Goal: Task Accomplishment & Management: Manage account settings

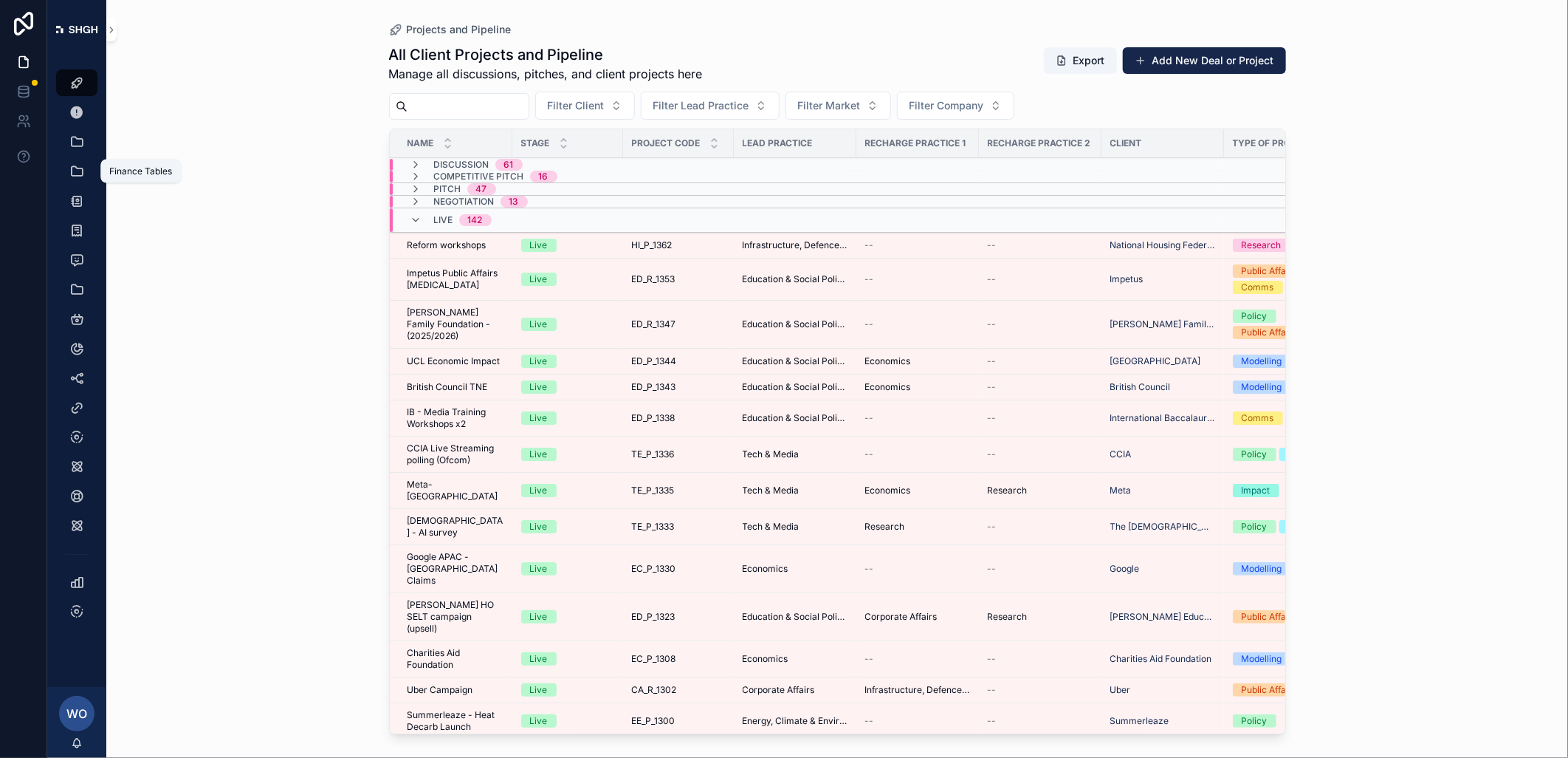
click at [78, 168] on icon "scrollable content" at bounding box center [77, 171] width 14 height 14
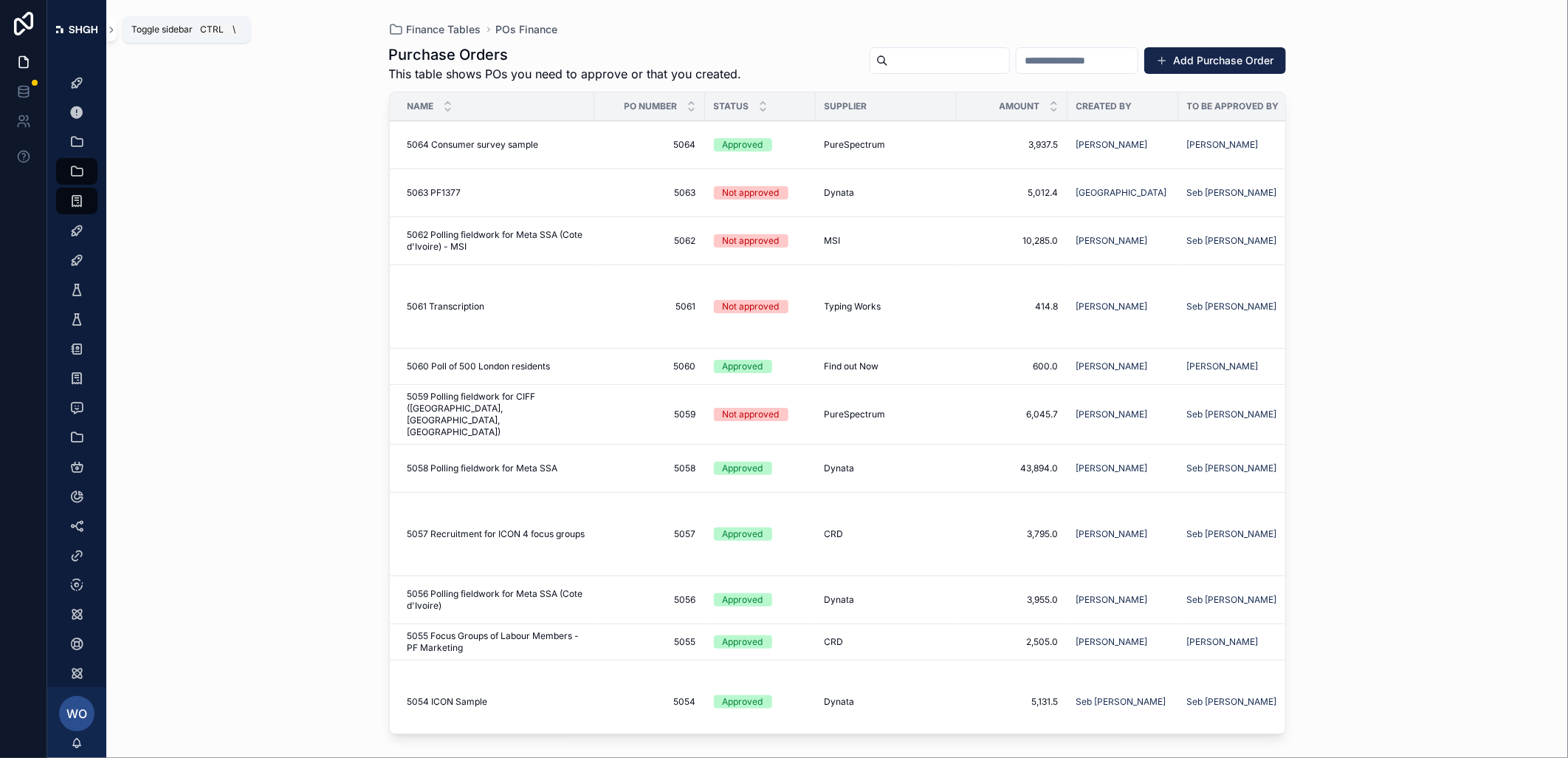
click at [113, 33] on icon "scrollable content" at bounding box center [111, 30] width 10 height 11
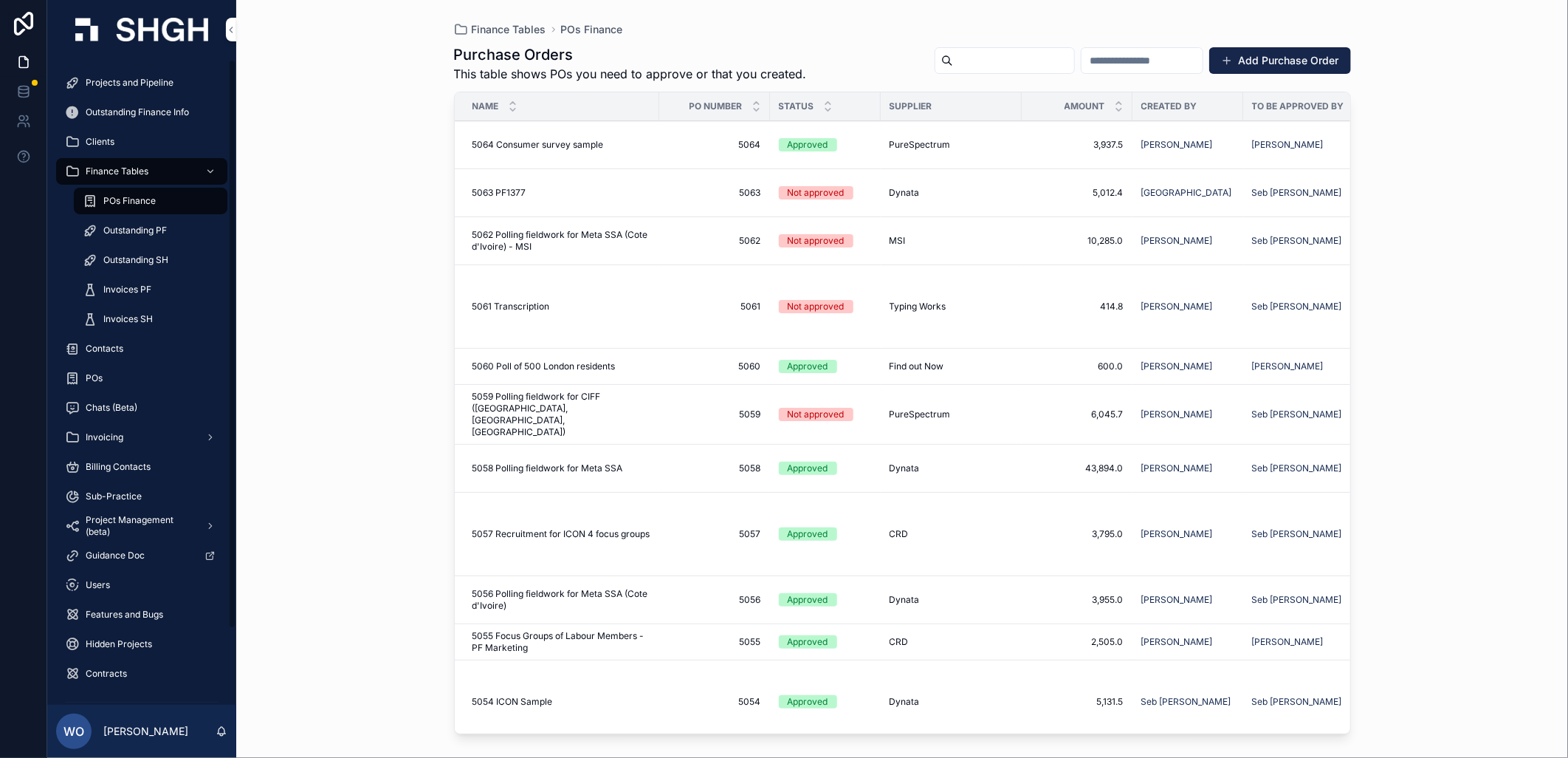
click at [121, 313] on span "Invoices SH" at bounding box center [128, 319] width 50 height 12
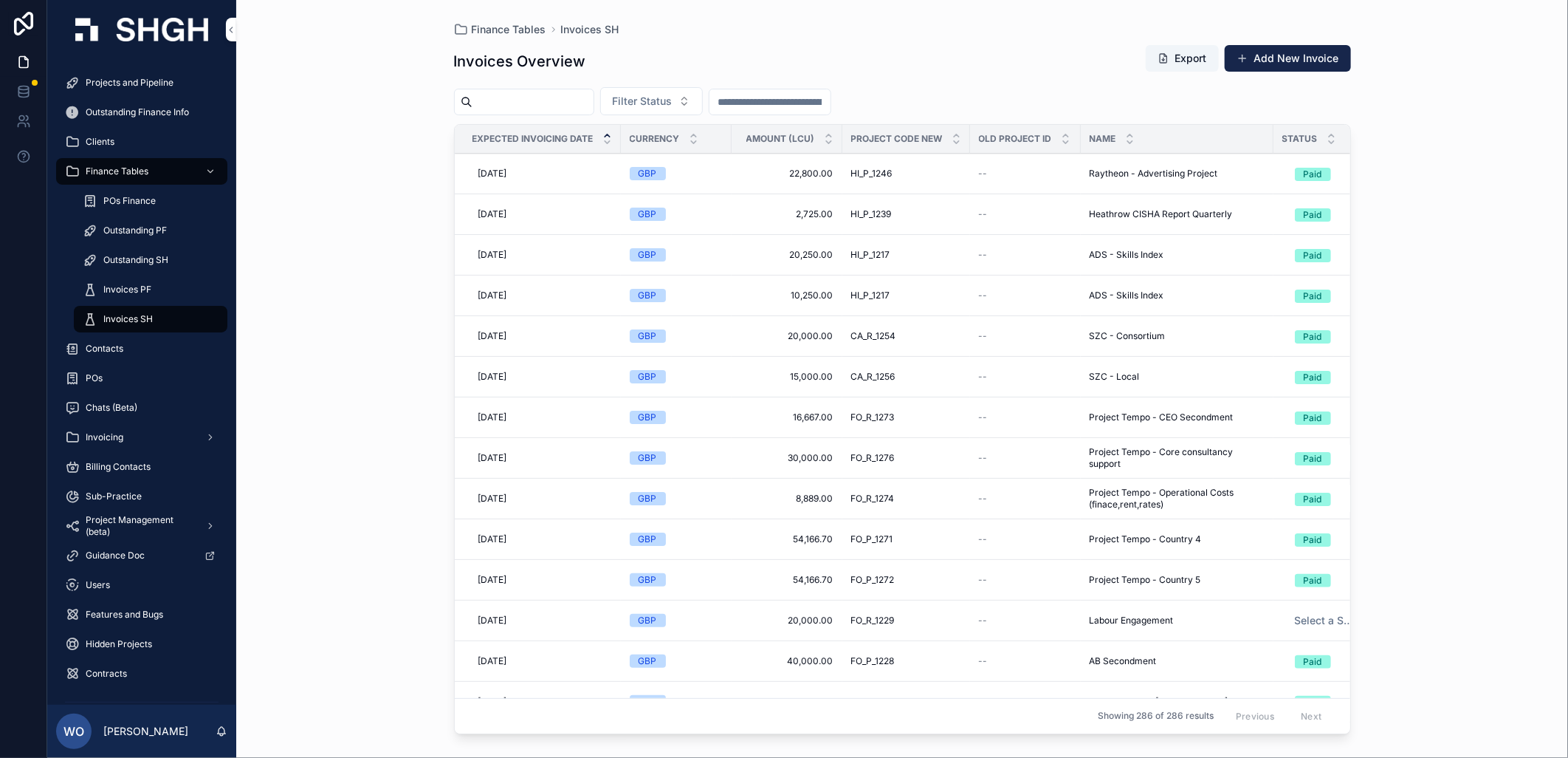
click at [703, 100] on button "Filter Status" at bounding box center [651, 101] width 102 height 28
click at [659, 162] on div "Waiting to Send" at bounding box center [685, 162] width 205 height 24
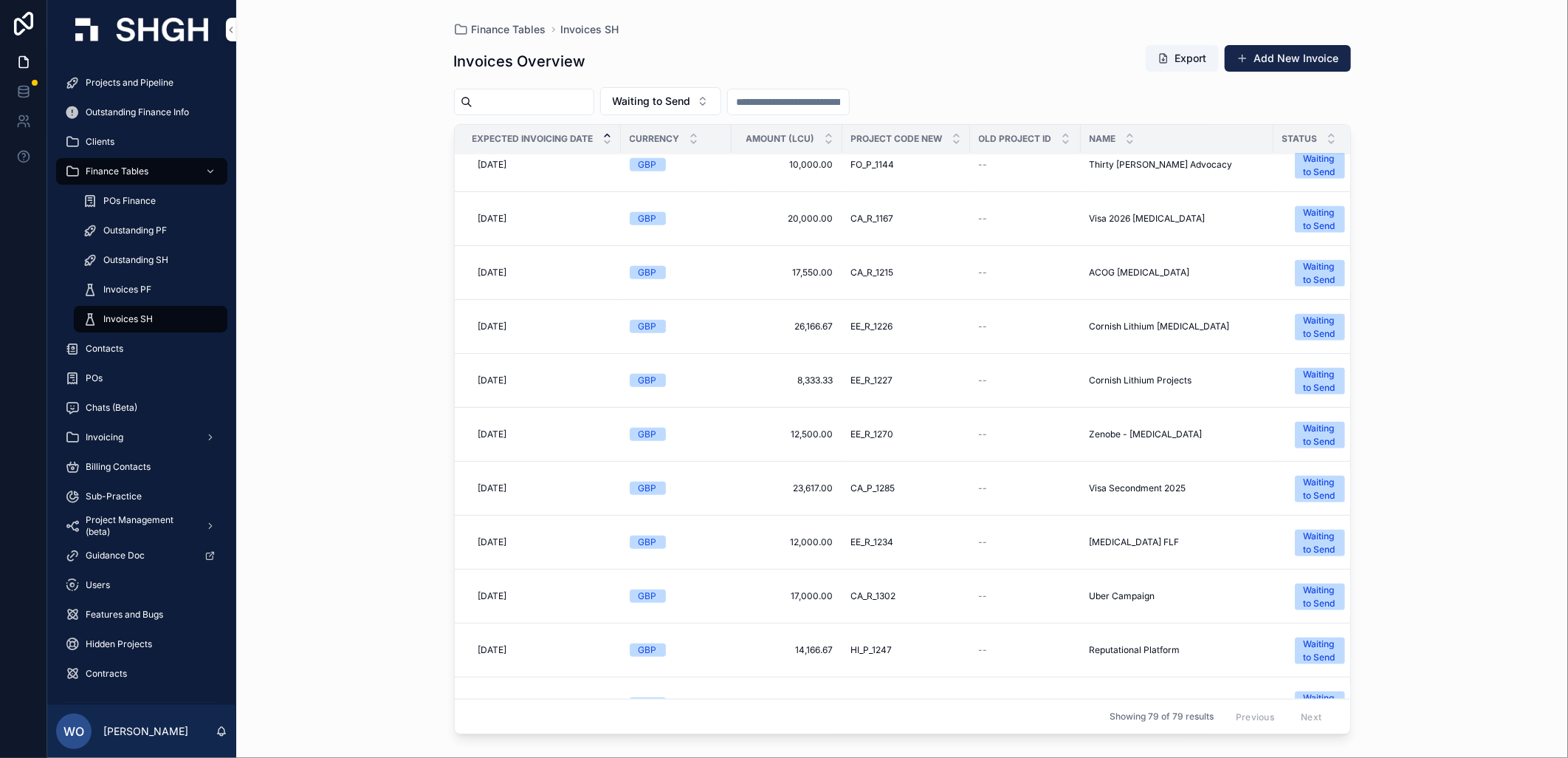
scroll to position [411, 0]
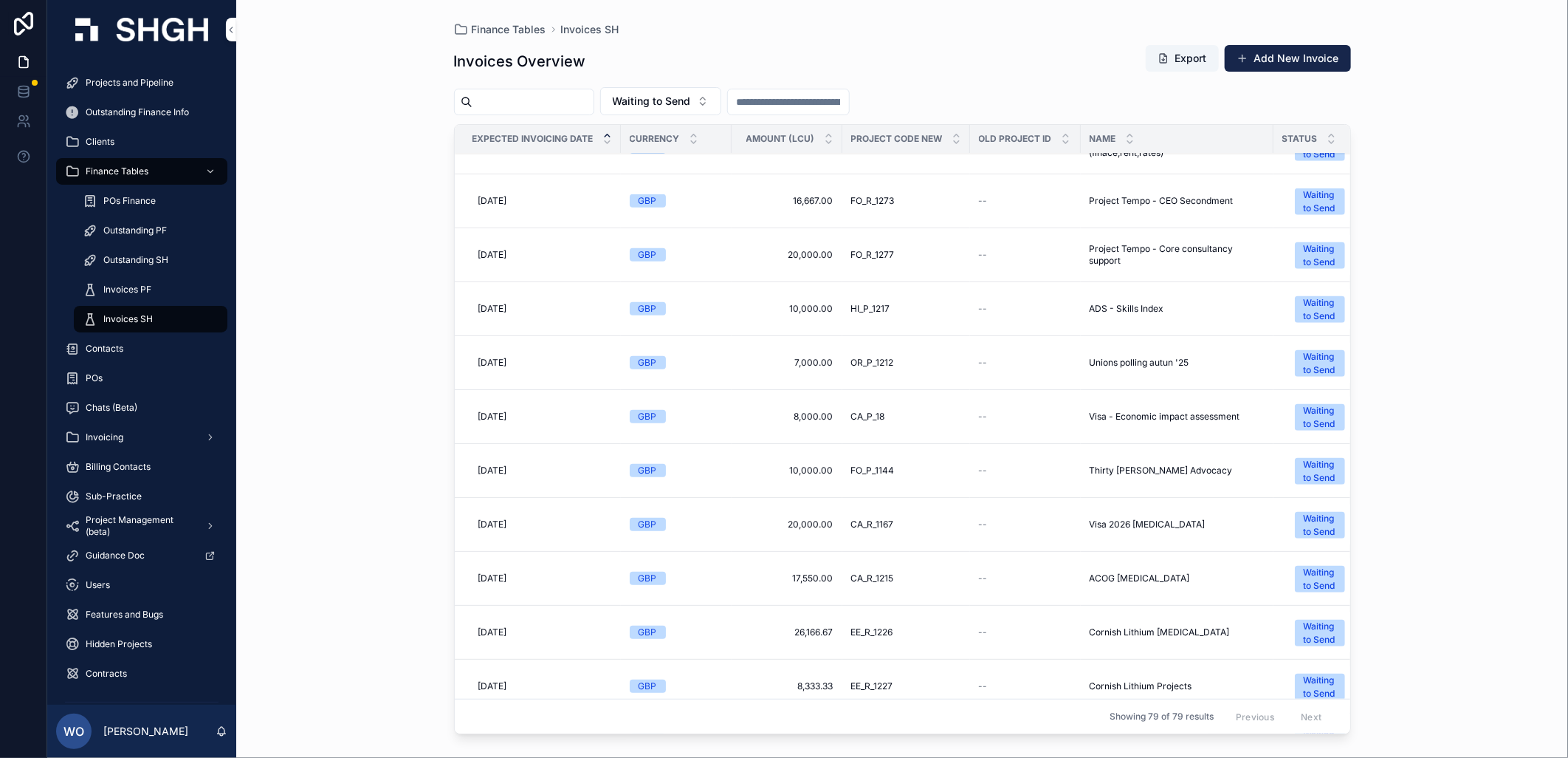
click at [691, 94] on span "Waiting to Send" at bounding box center [652, 101] width 78 height 14
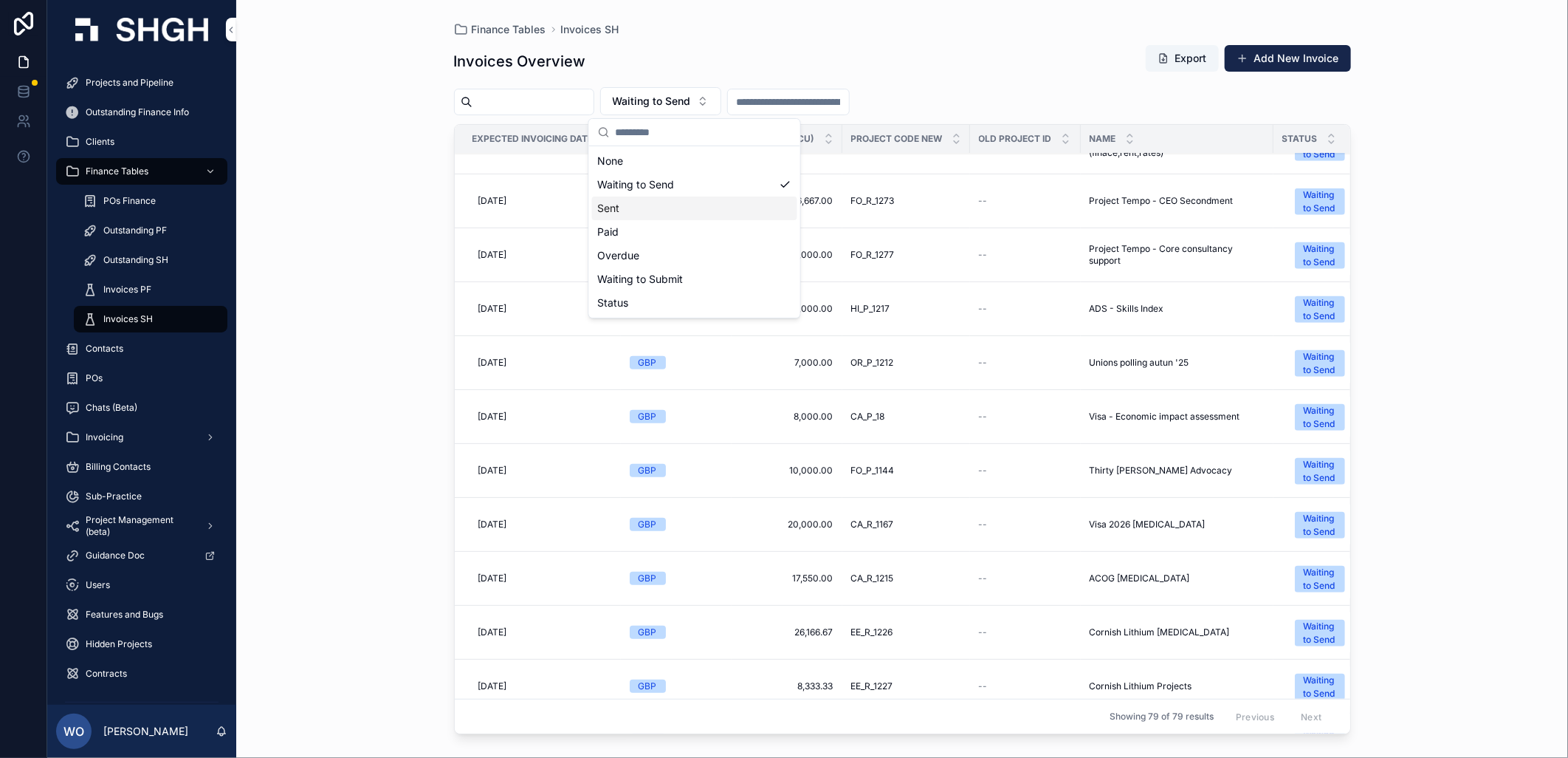
click at [667, 207] on div "Sent" at bounding box center [694, 209] width 205 height 24
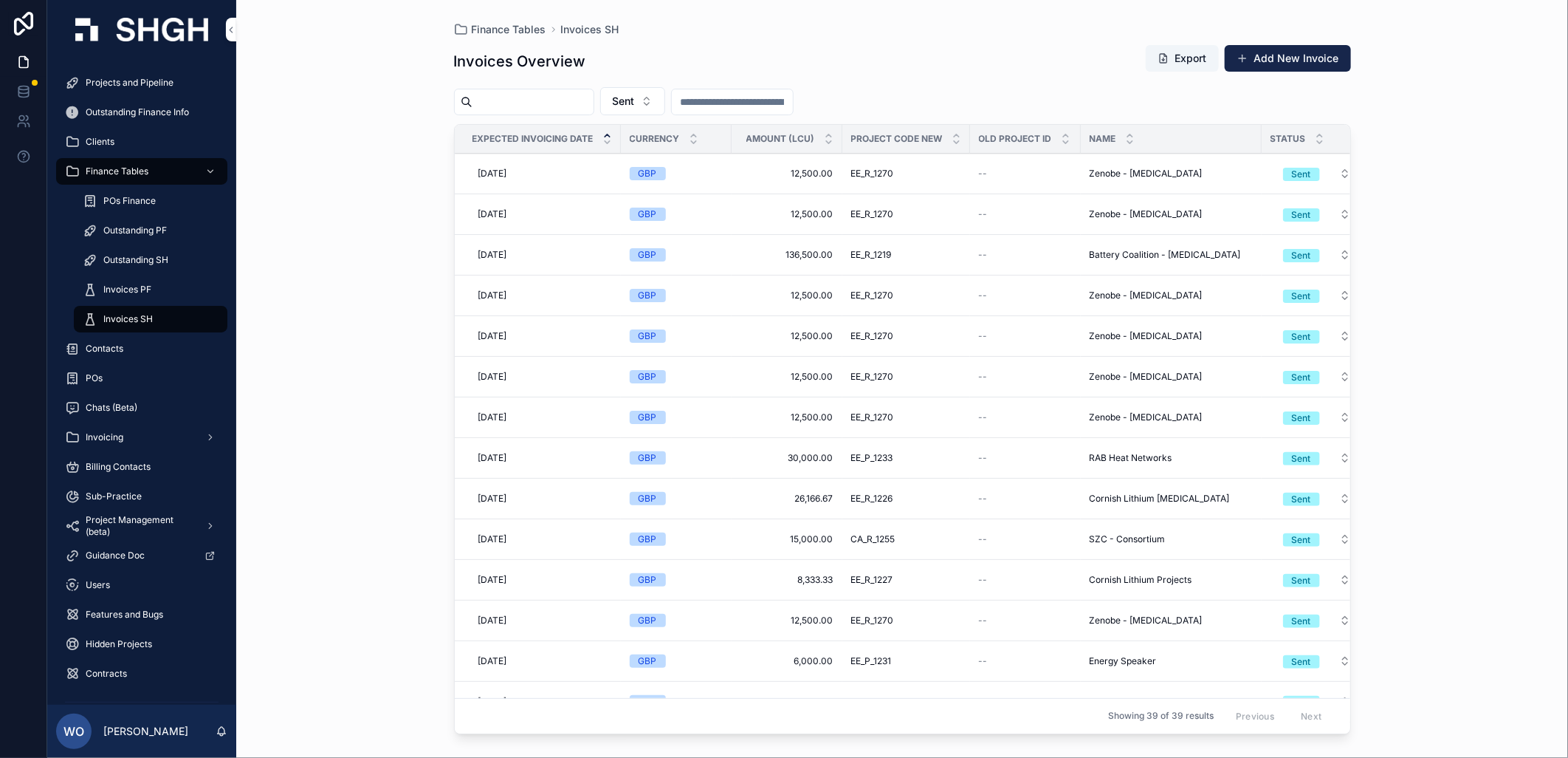
click at [543, 101] on input "scrollable content" at bounding box center [533, 102] width 121 height 21
click at [665, 106] on button "Sent" at bounding box center [632, 101] width 65 height 28
click at [635, 166] on div "None" at bounding box center [667, 162] width 205 height 24
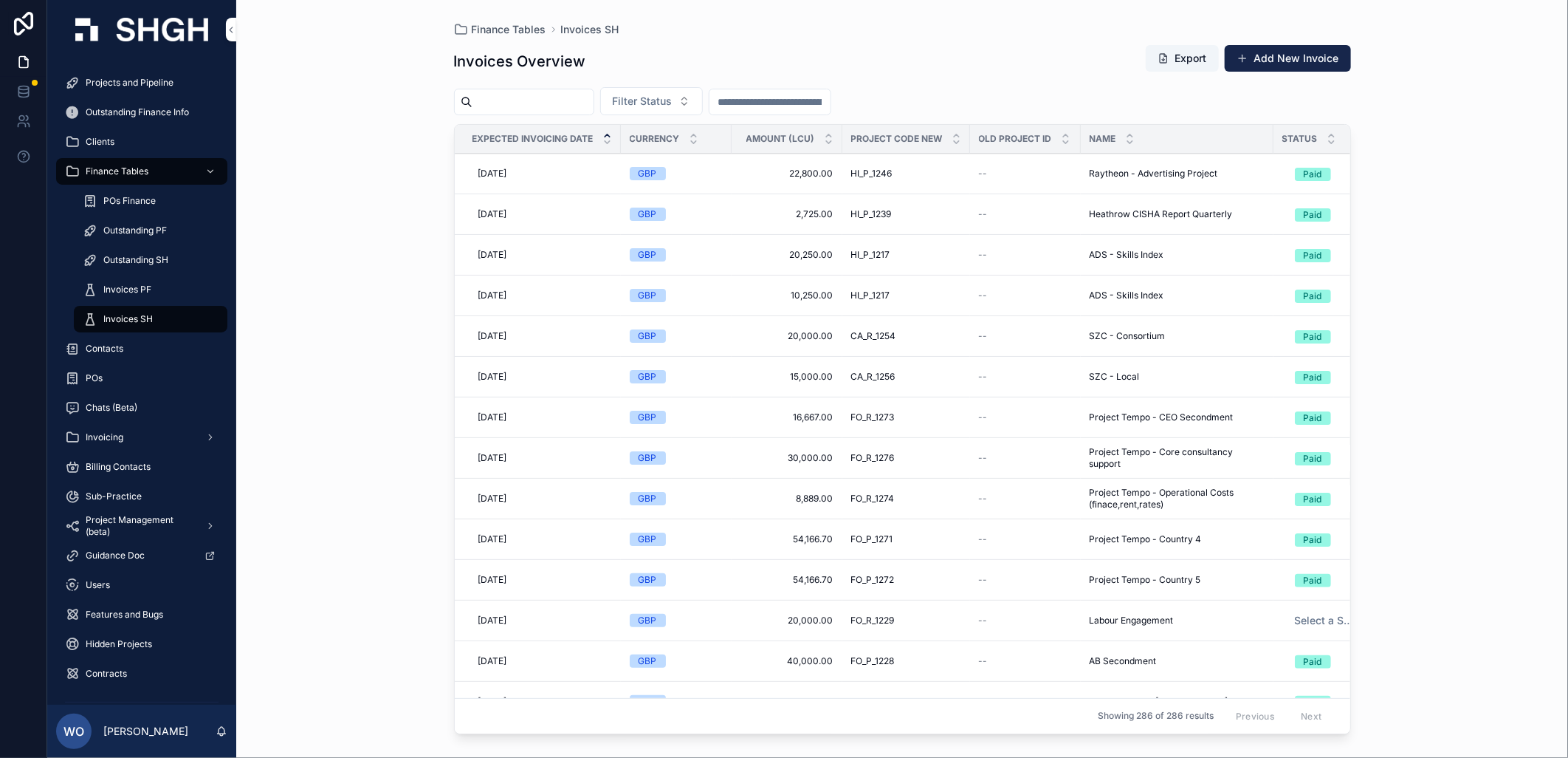
click at [584, 102] on input "scrollable content" at bounding box center [533, 102] width 121 height 21
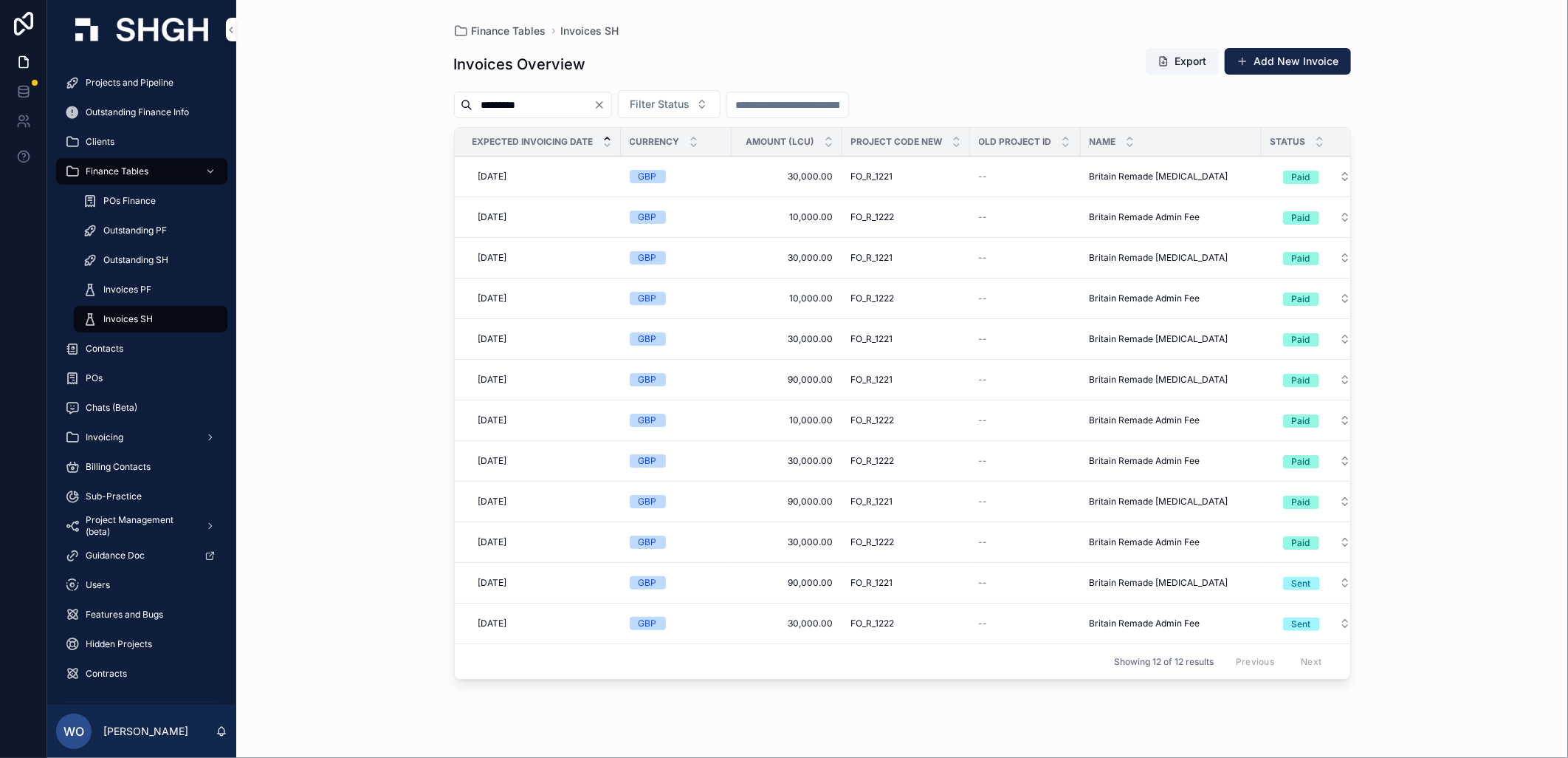
drag, startPoint x: 573, startPoint y: 108, endPoint x: 480, endPoint y: 118, distance: 93.5
click at [480, 118] on div "*********" at bounding box center [533, 105] width 158 height 26
type input "*******"
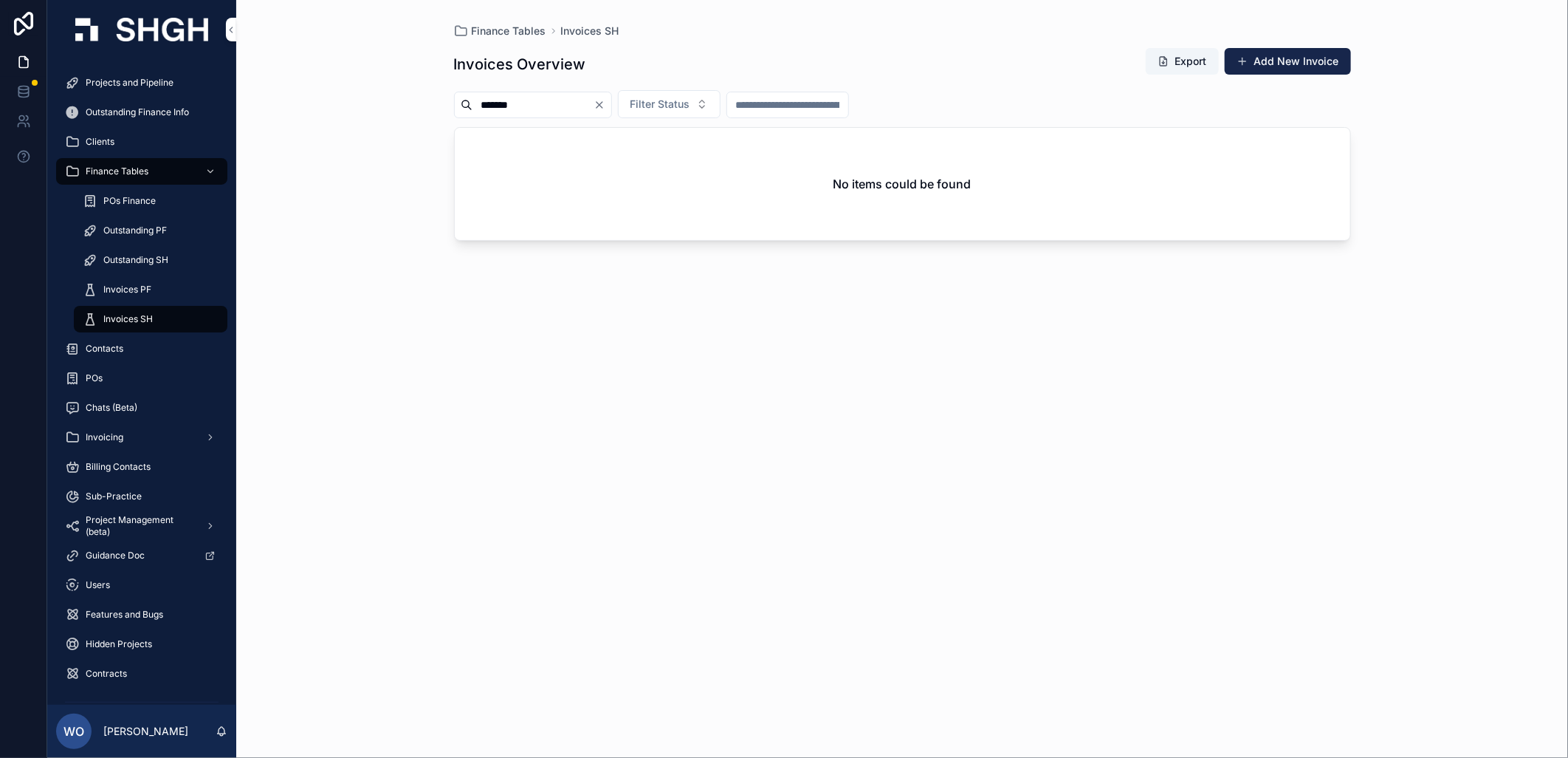
click at [606, 104] on icon "Clear" at bounding box center [599, 105] width 12 height 12
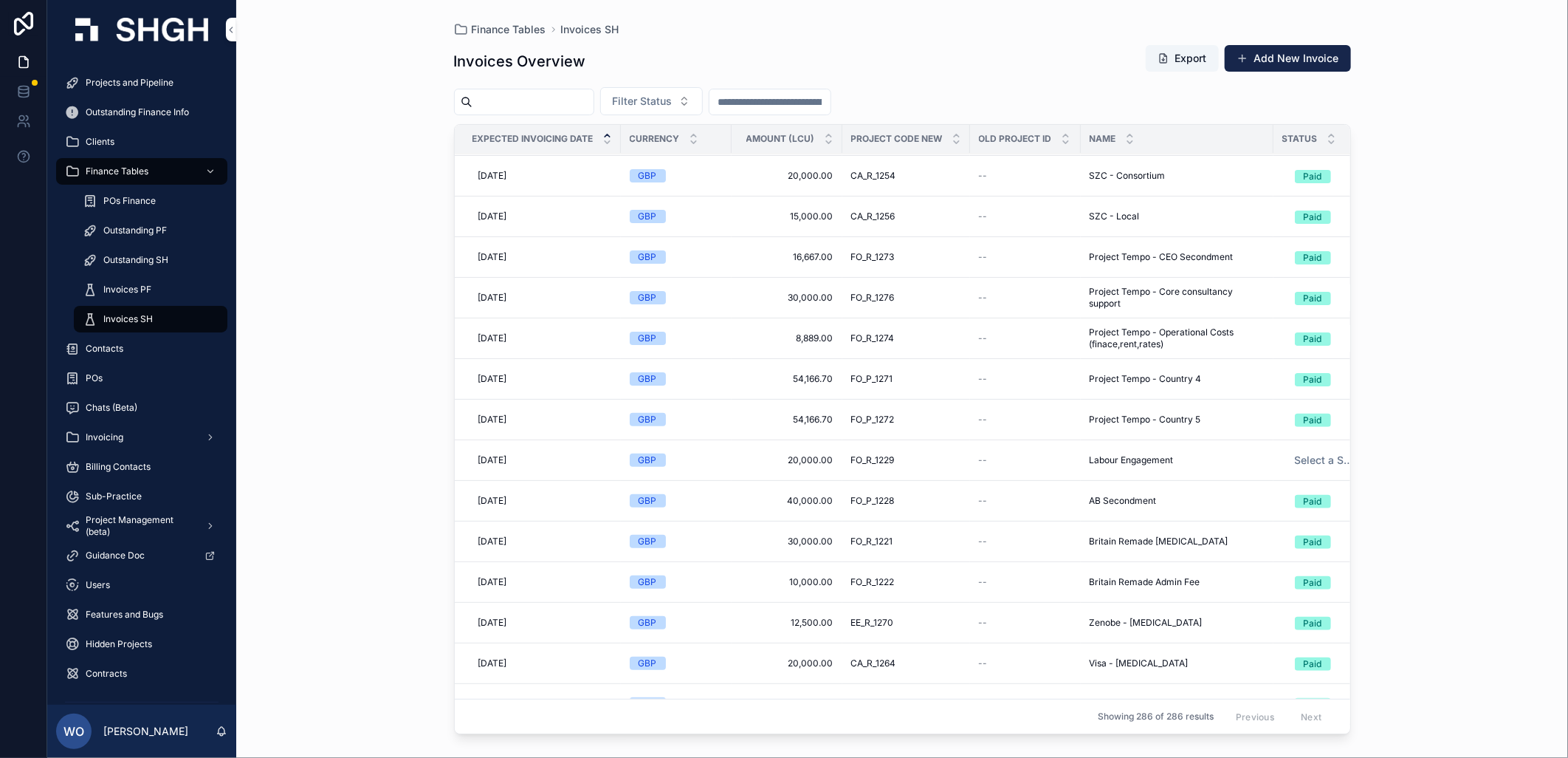
scroll to position [410, 0]
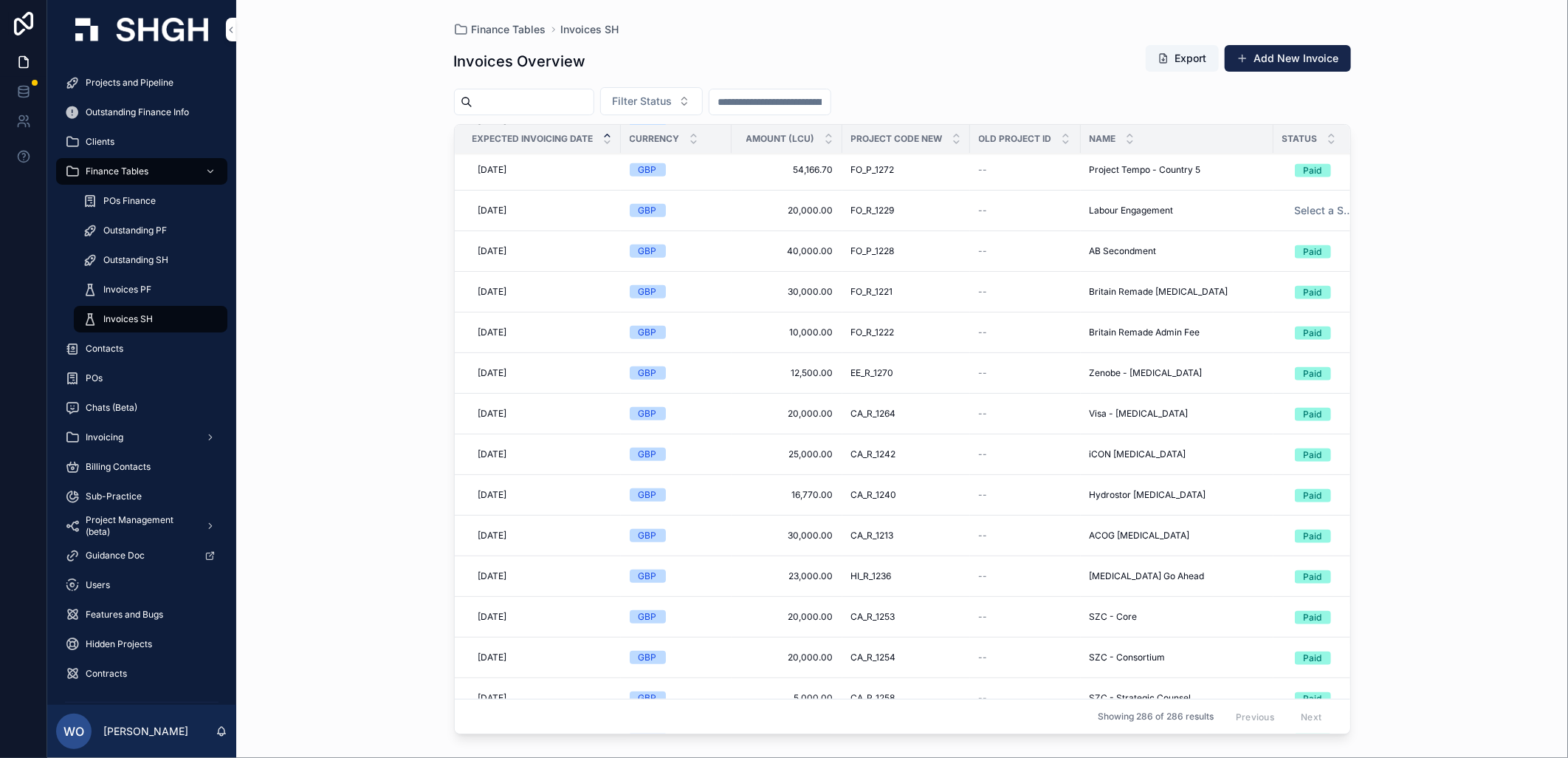
type input "*******"
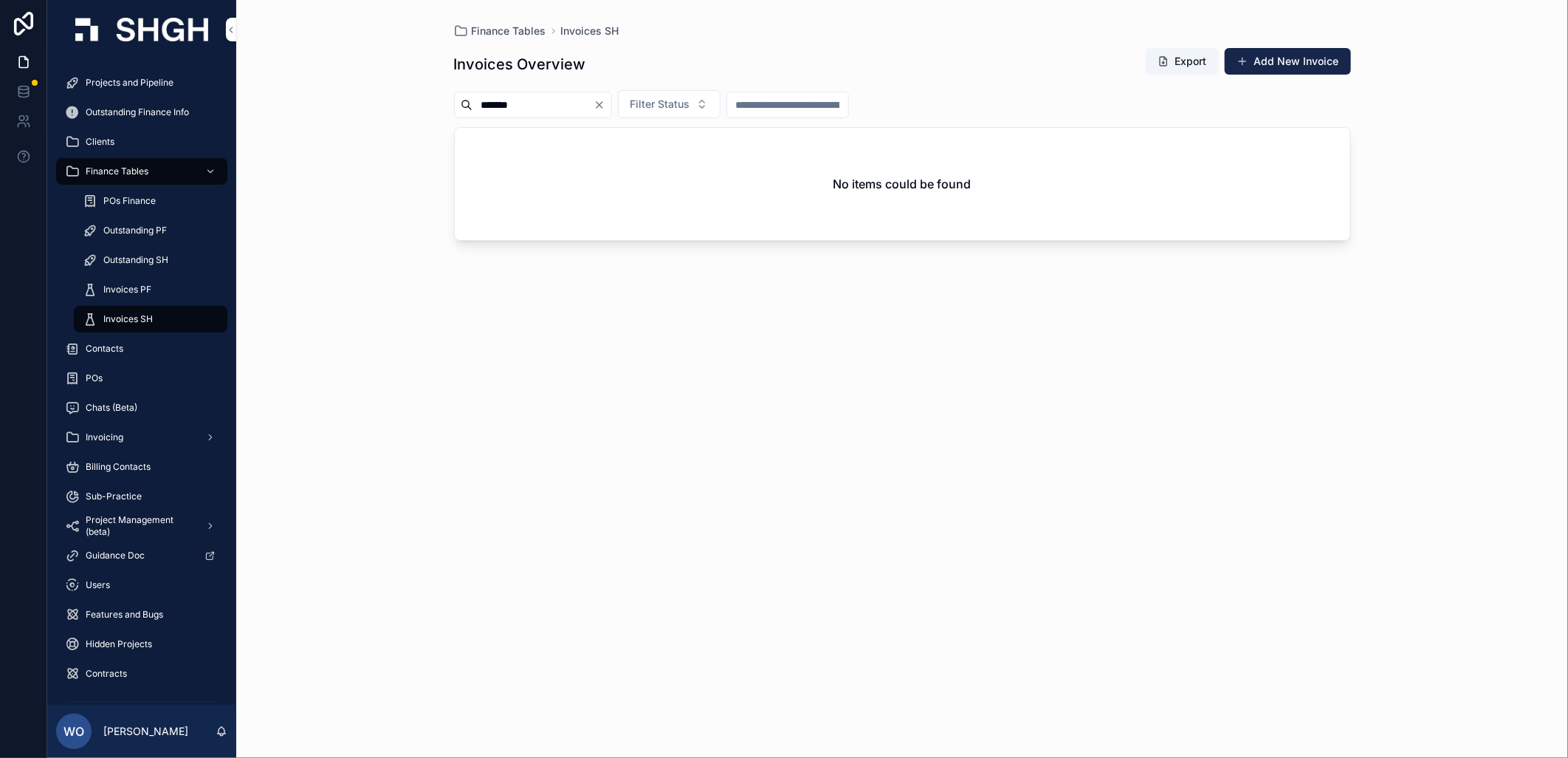
drag, startPoint x: 993, startPoint y: 525, endPoint x: 1035, endPoint y: 555, distance: 51.6
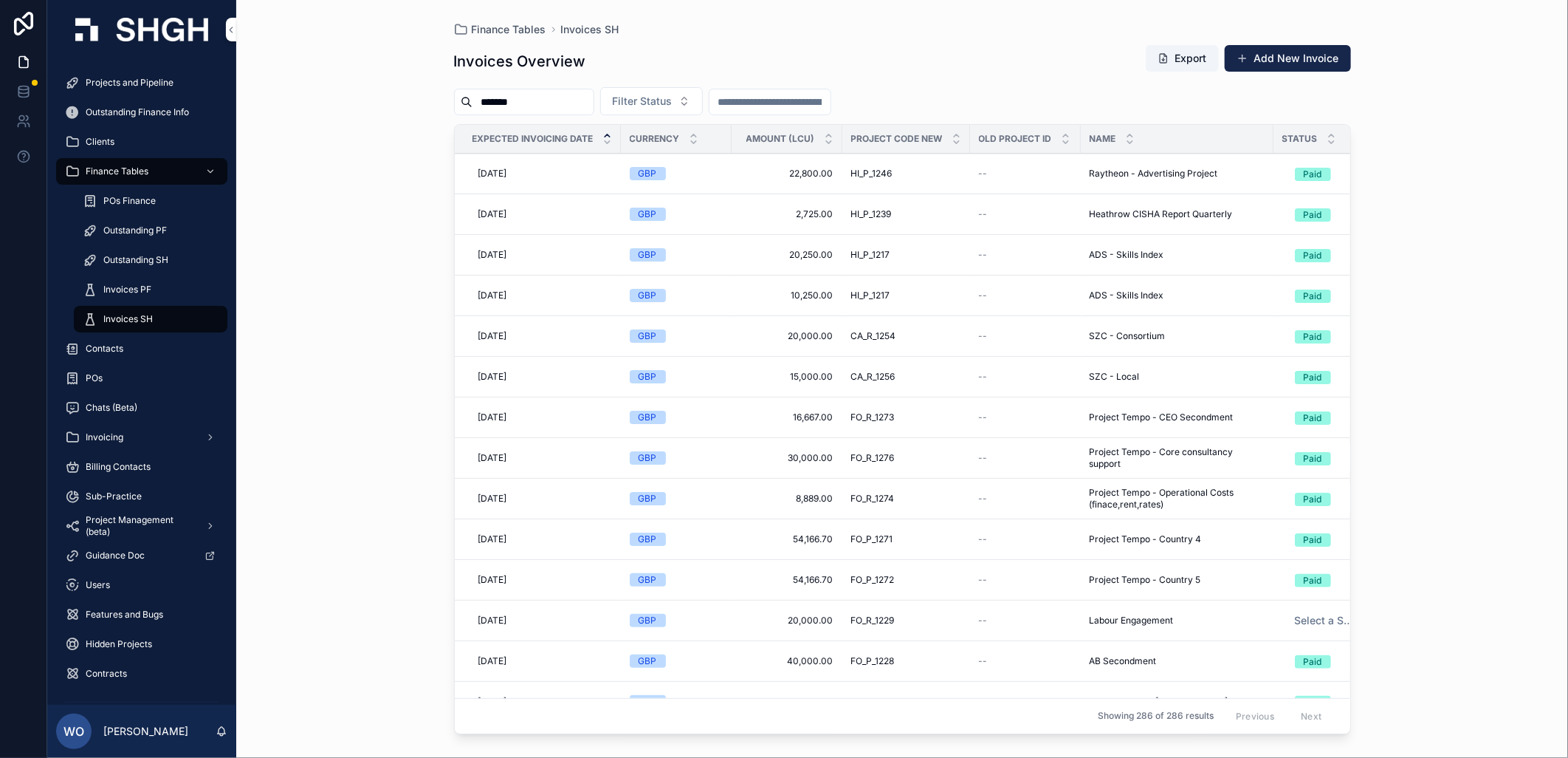
drag, startPoint x: 827, startPoint y: 466, endPoint x: 816, endPoint y: 458, distance: 13.6
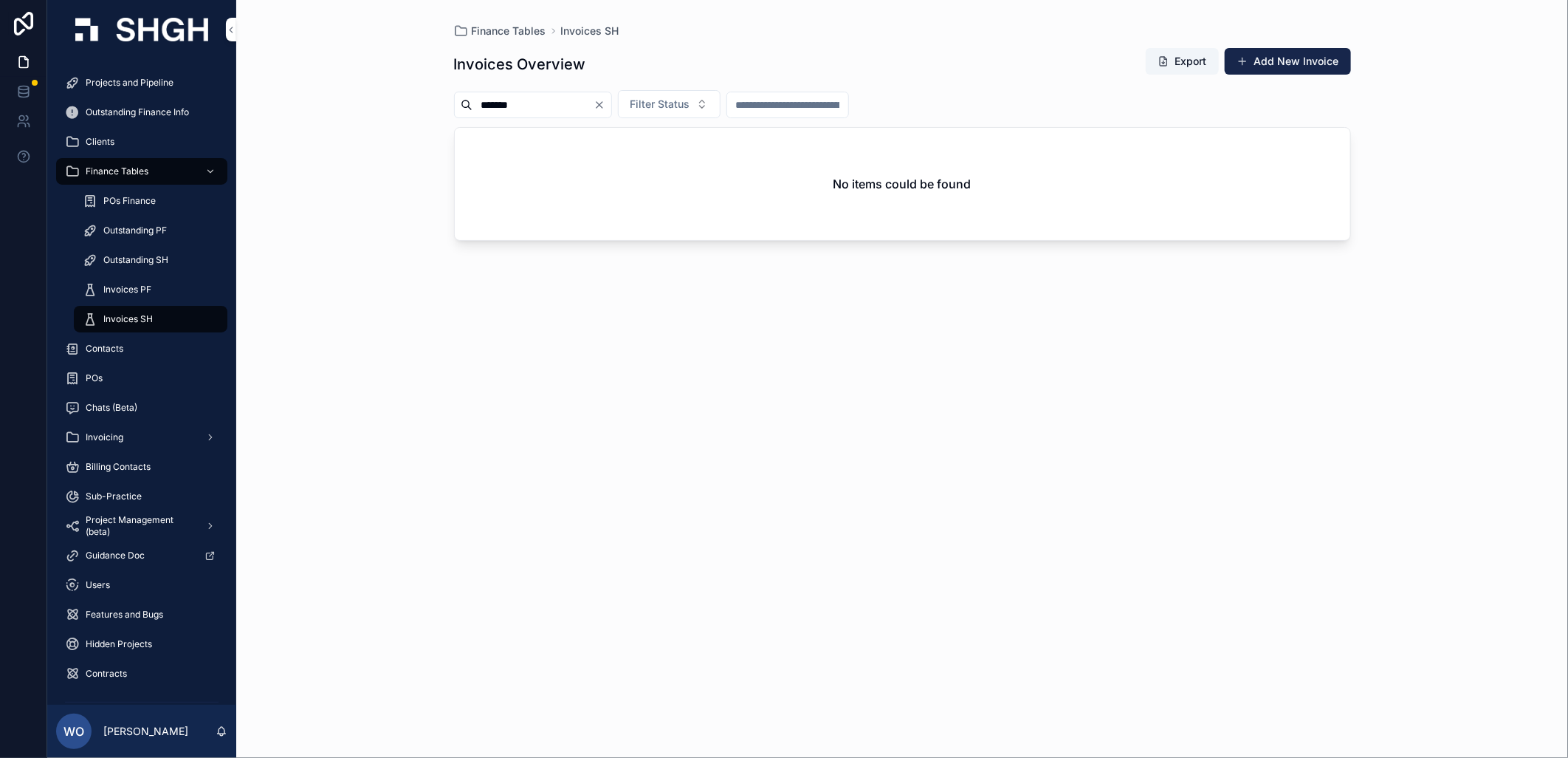
drag, startPoint x: 876, startPoint y: 497, endPoint x: 889, endPoint y: 509, distance: 17.7
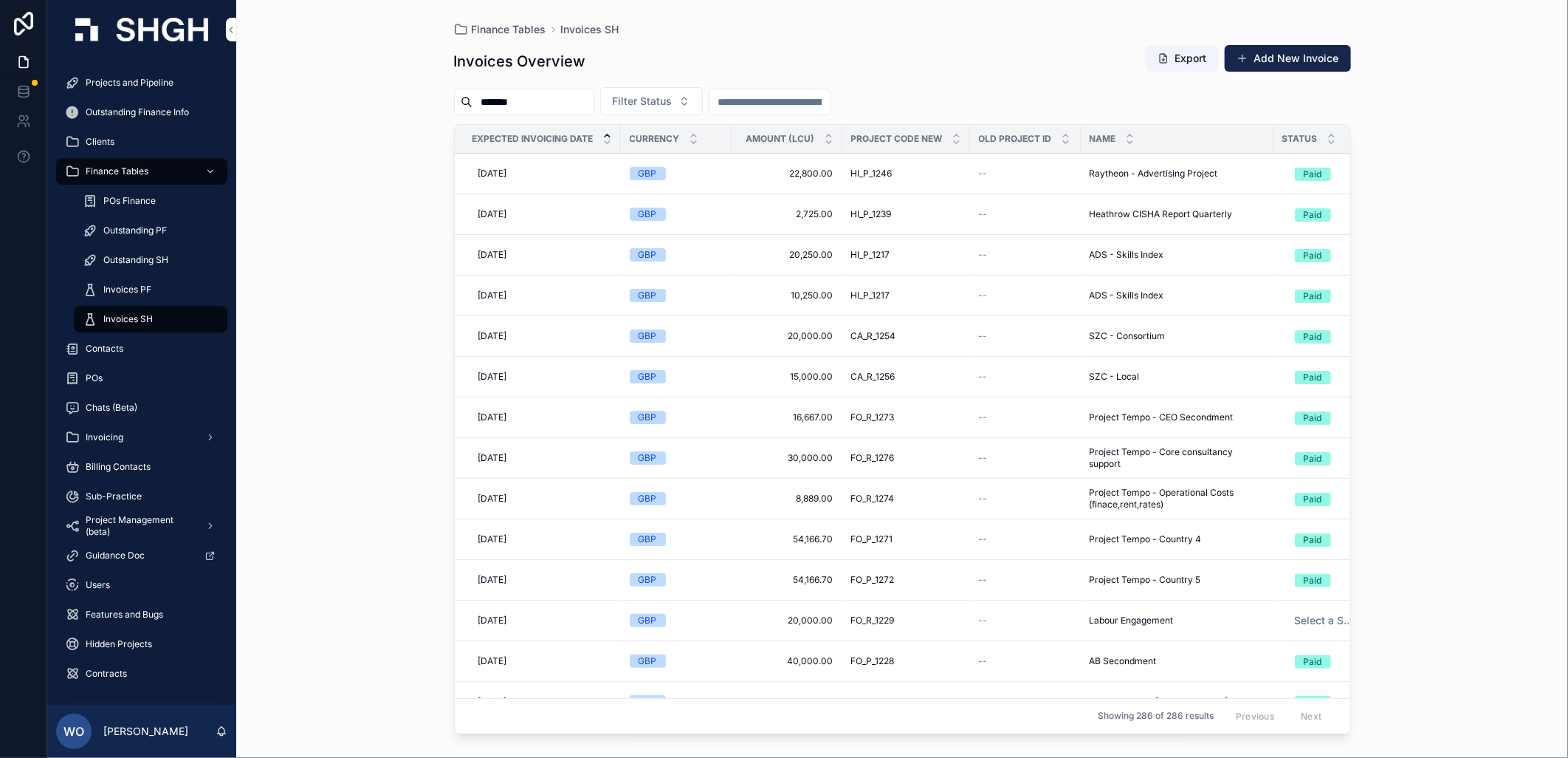
drag, startPoint x: 611, startPoint y: 393, endPoint x: 616, endPoint y: 399, distance: 7.8
drag, startPoint x: 616, startPoint y: 399, endPoint x: 623, endPoint y: 397, distance: 7.3
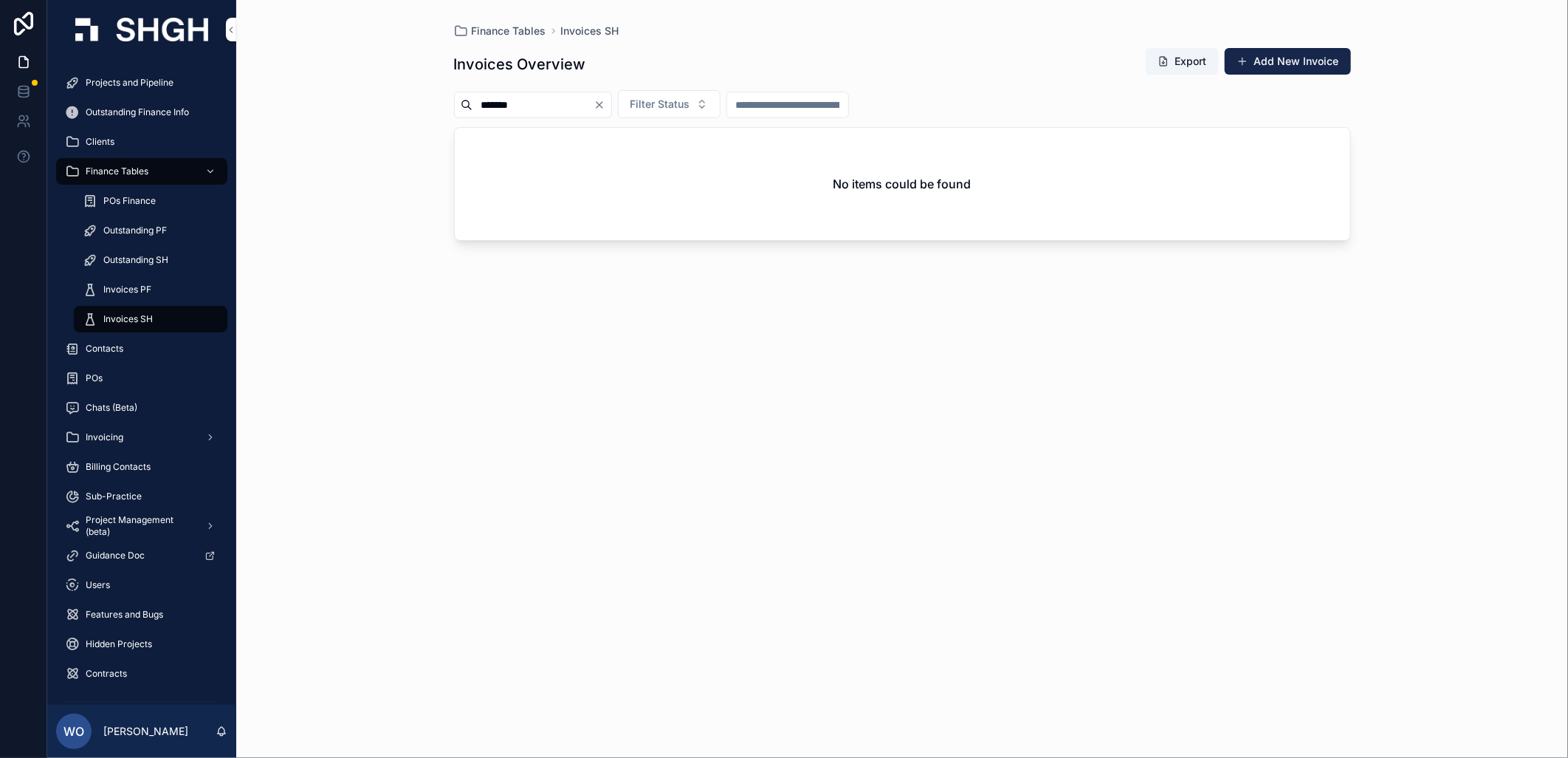
drag, startPoint x: 630, startPoint y: 427, endPoint x: 671, endPoint y: 451, distance: 47.5
drag, startPoint x: 448, startPoint y: 422, endPoint x: 480, endPoint y: 452, distance: 43.9
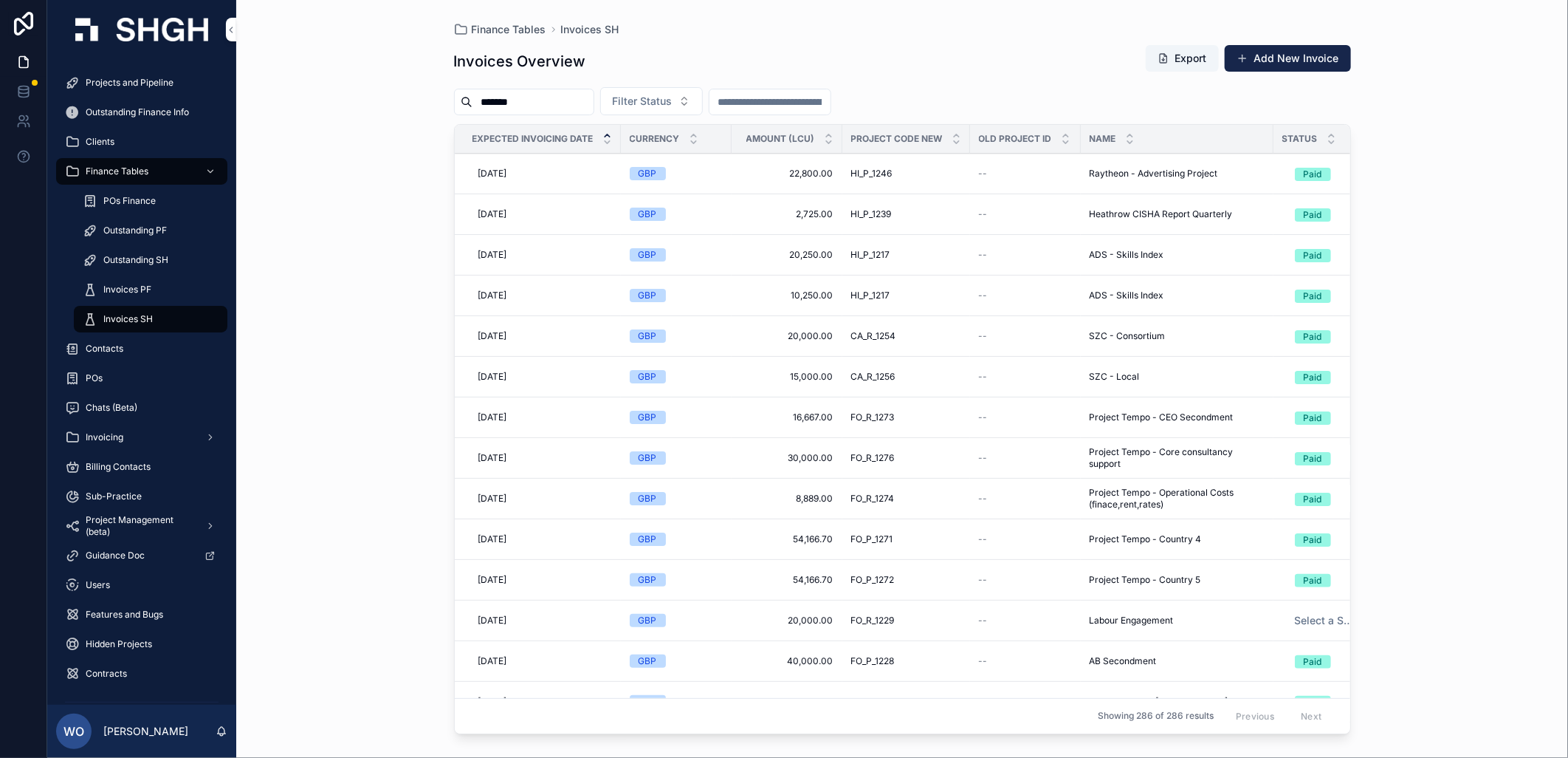
drag, startPoint x: 379, startPoint y: 496, endPoint x: 412, endPoint y: 516, distance: 38.6
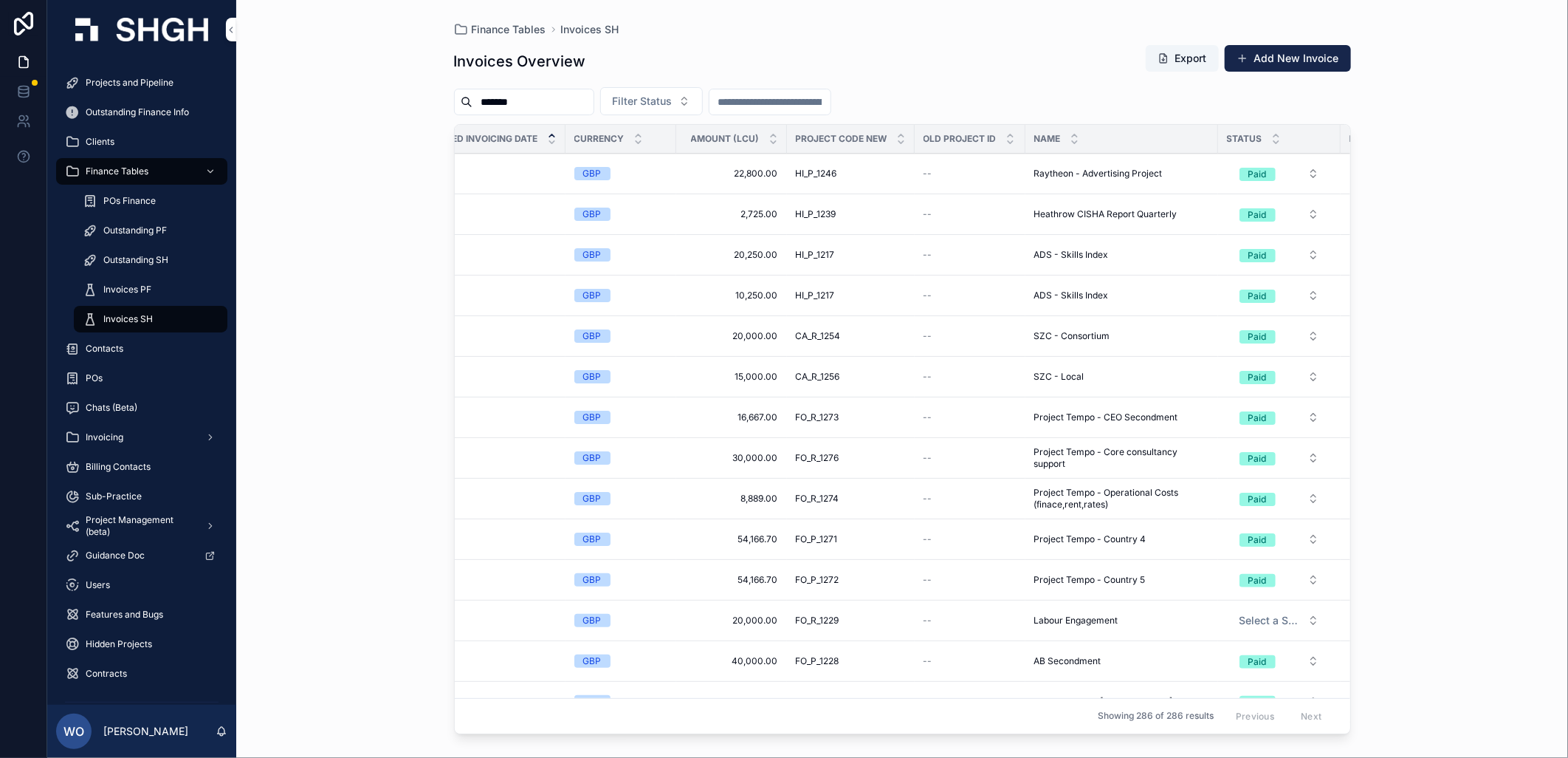
scroll to position [0, 12]
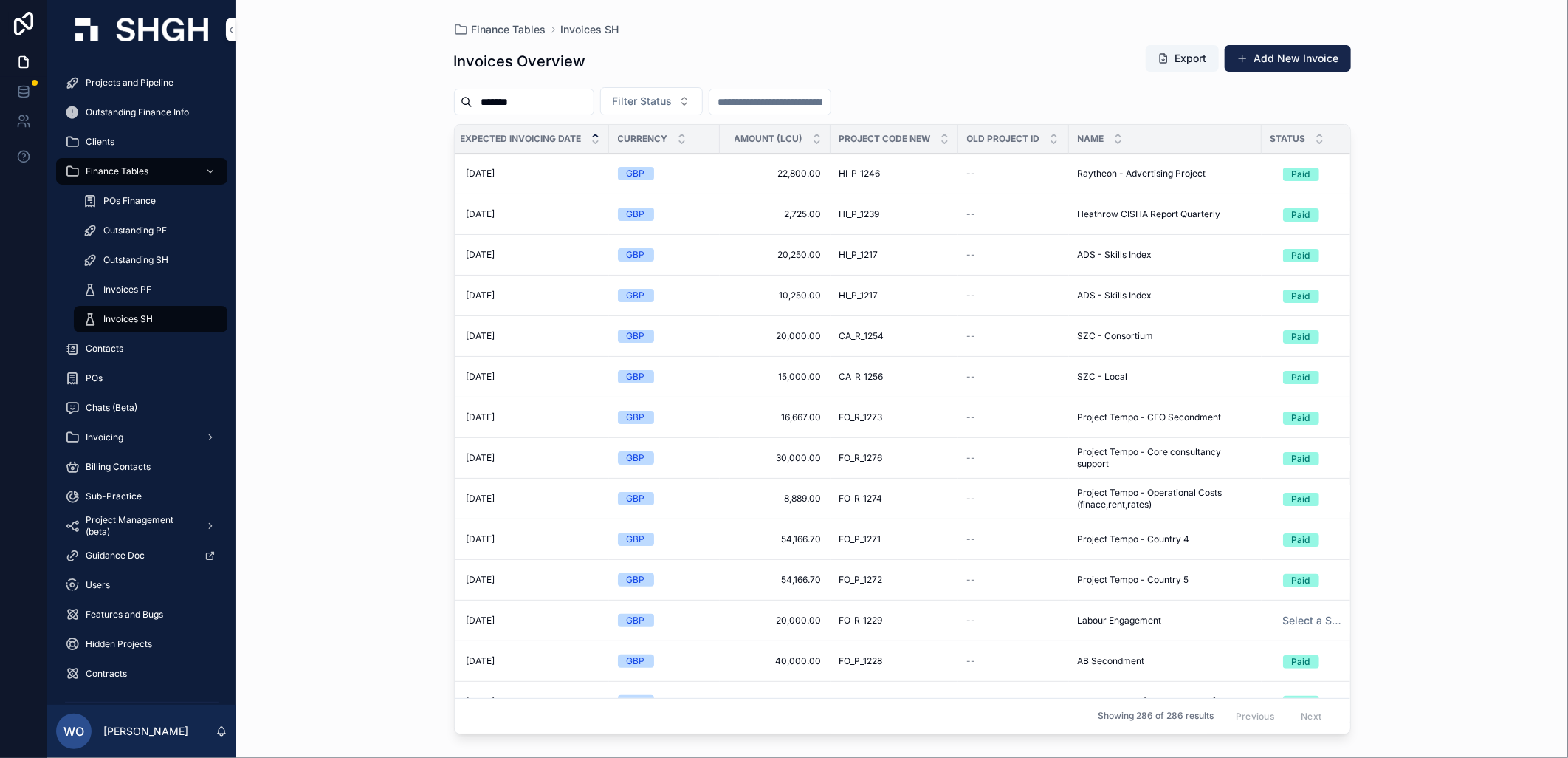
click at [695, 110] on button "Filter Status" at bounding box center [651, 101] width 102 height 28
click at [652, 157] on div "Waiting to Send" at bounding box center [685, 162] width 205 height 24
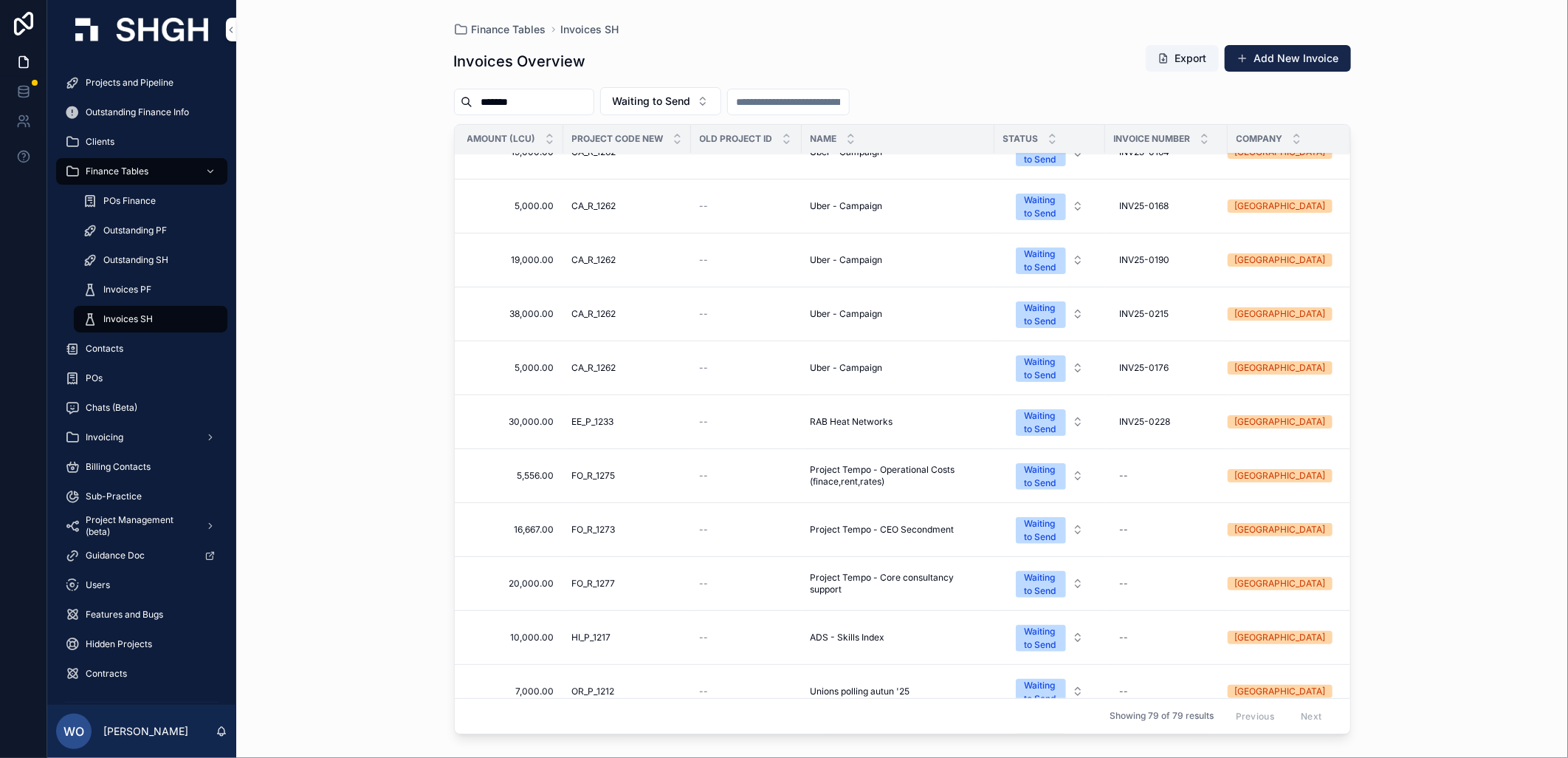
scroll to position [82, 0]
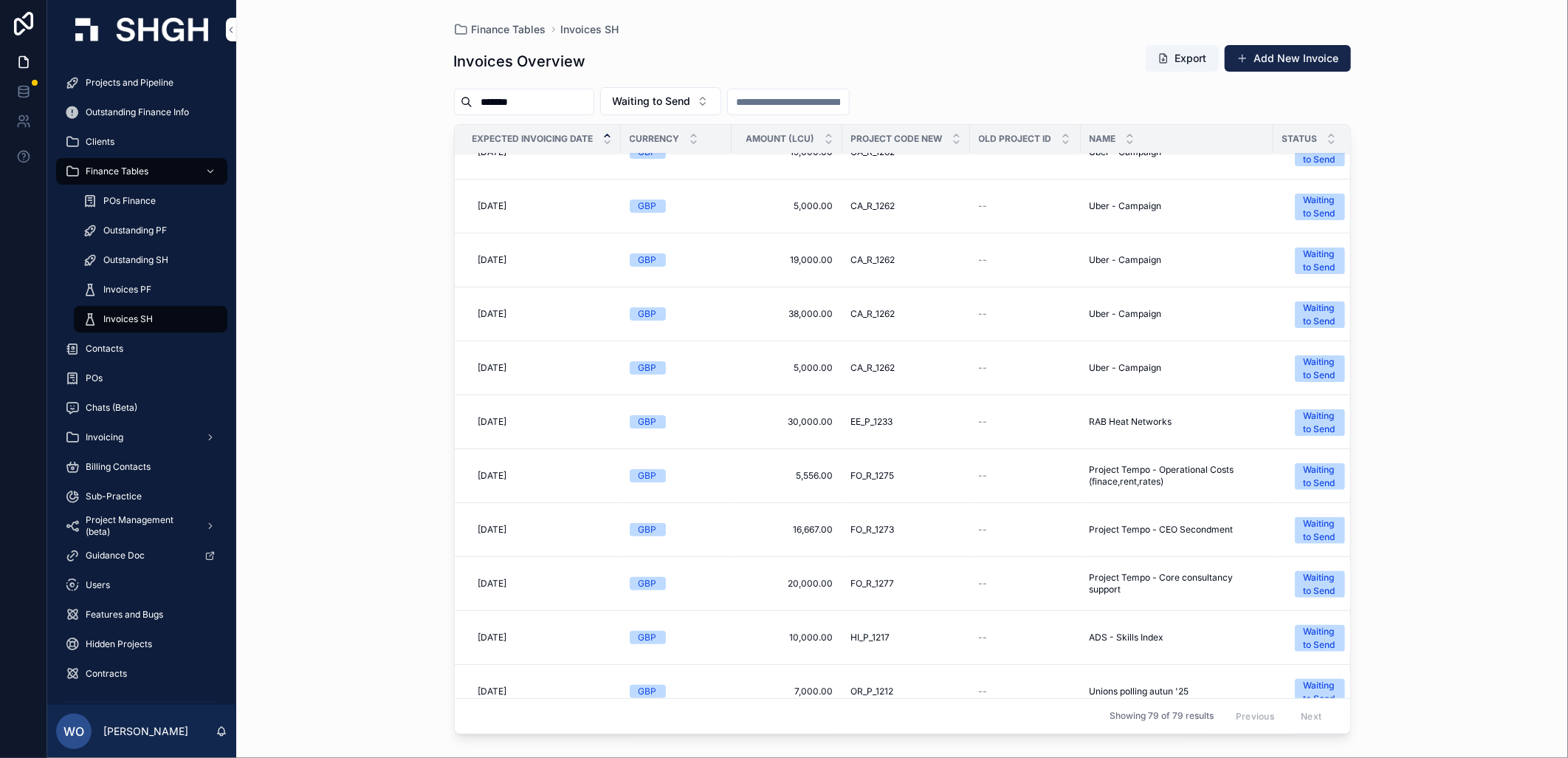
click at [893, 417] on span "EE_P_1233" at bounding box center [872, 421] width 42 height 12
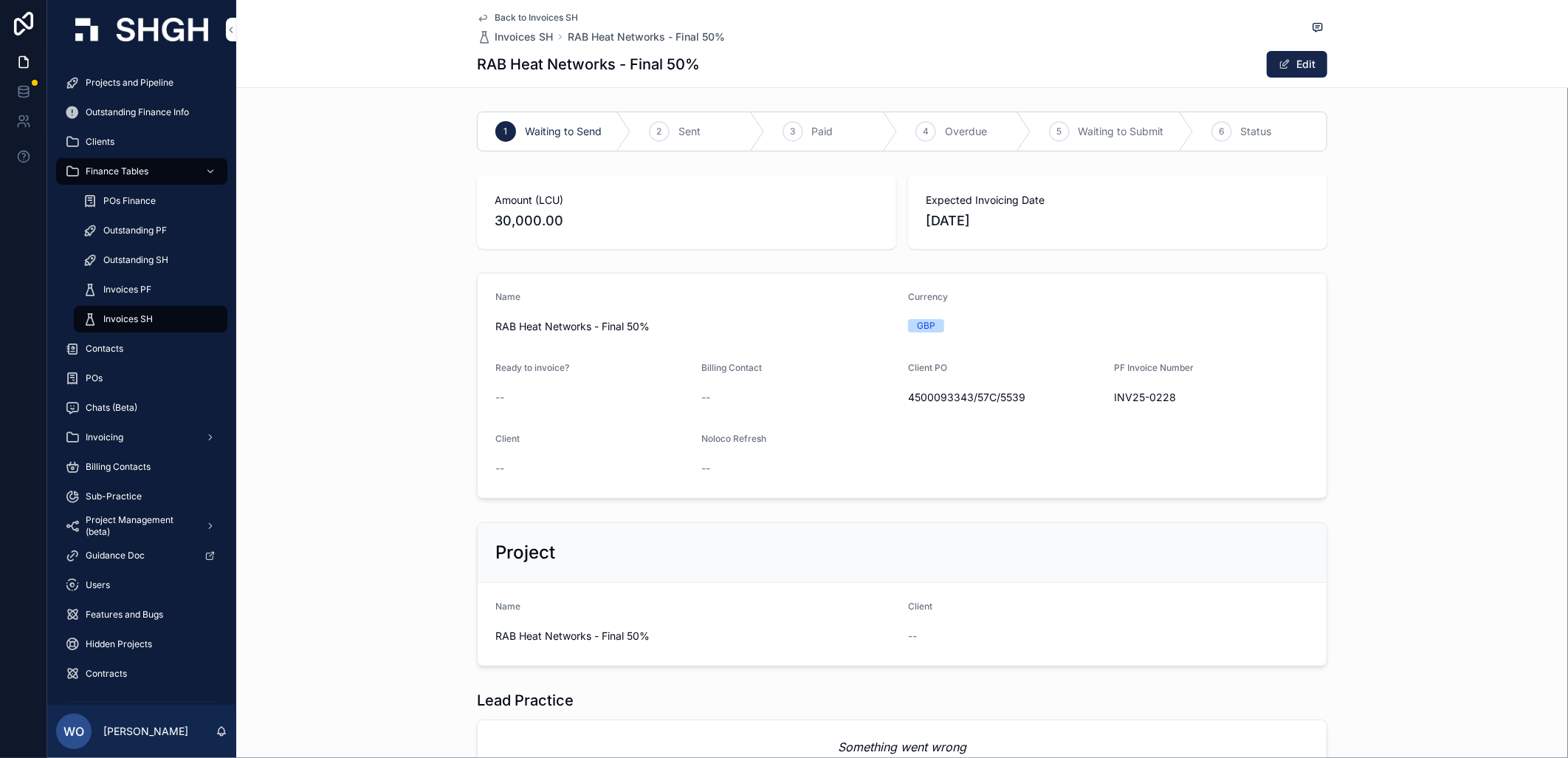
click at [495, 14] on span "Back to Invoices SH" at bounding box center [536, 18] width 83 height 12
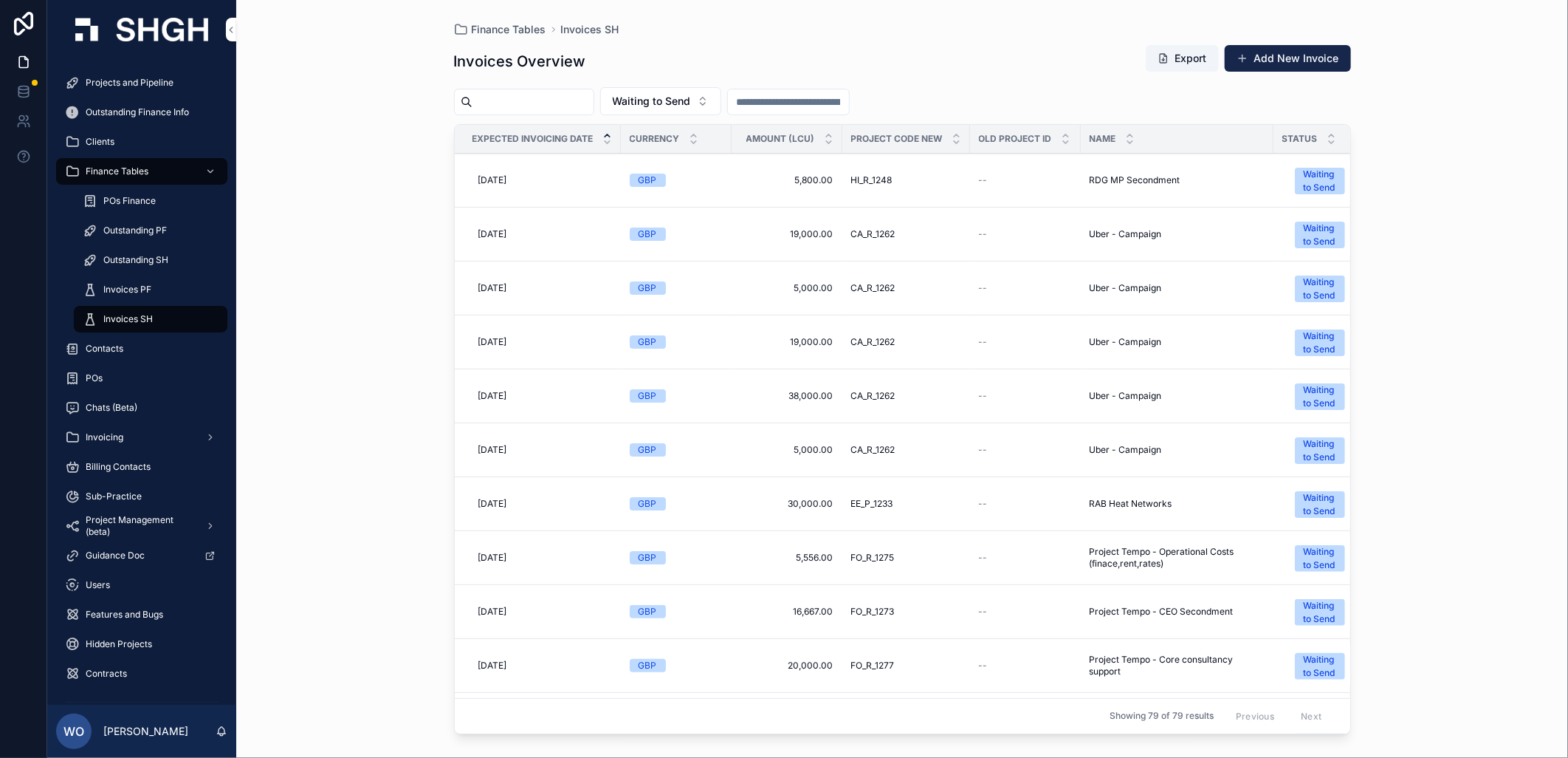
click at [506, 501] on span "[DATE]" at bounding box center [493, 504] width 29 height 12
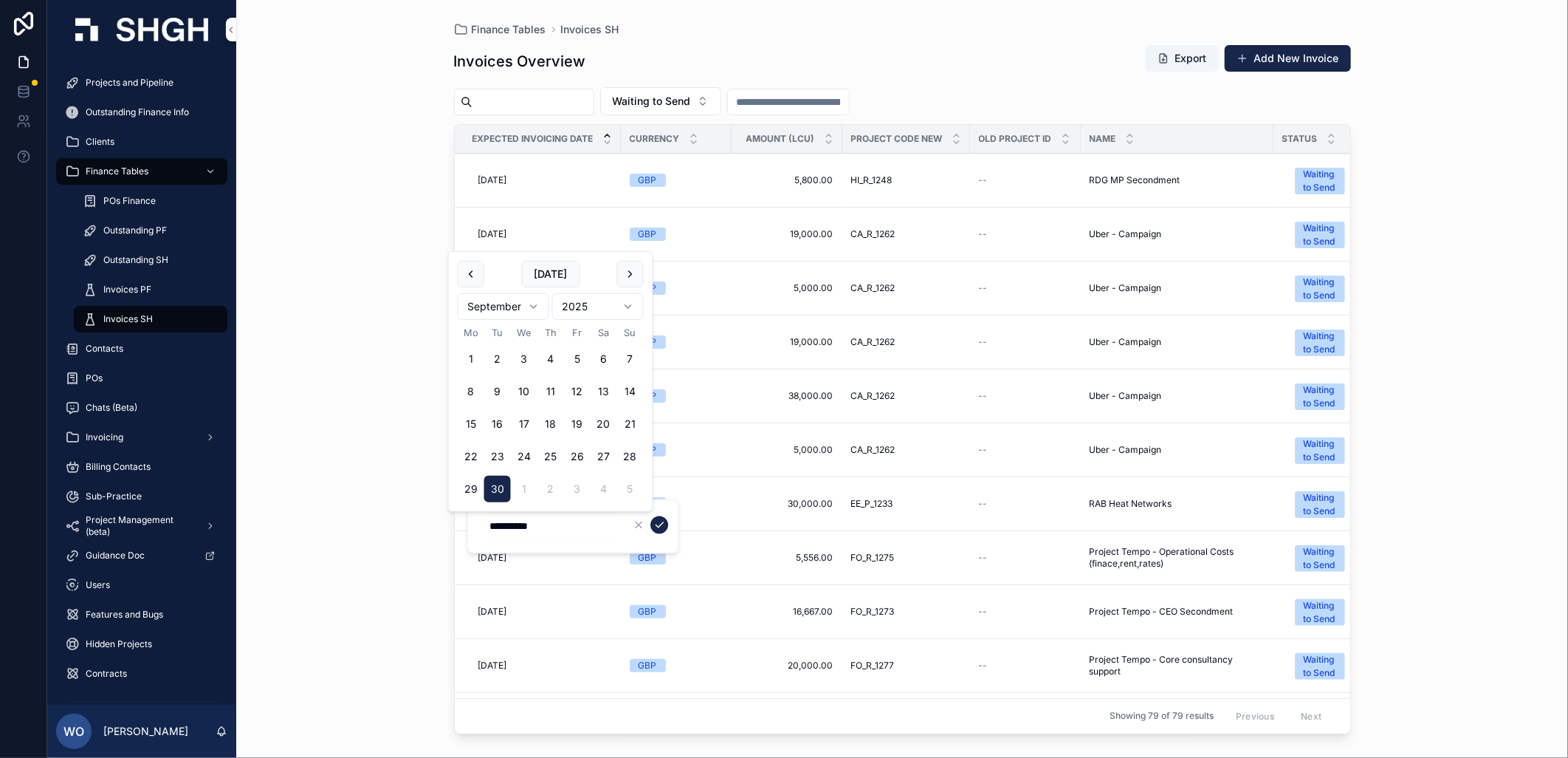
click at [626, 269] on button "scrollable content" at bounding box center [630, 273] width 26 height 26
click at [573, 488] on button "31" at bounding box center [577, 489] width 26 height 26
type input "**********"
click at [659, 523] on icon "scrollable content" at bounding box center [659, 525] width 12 height 12
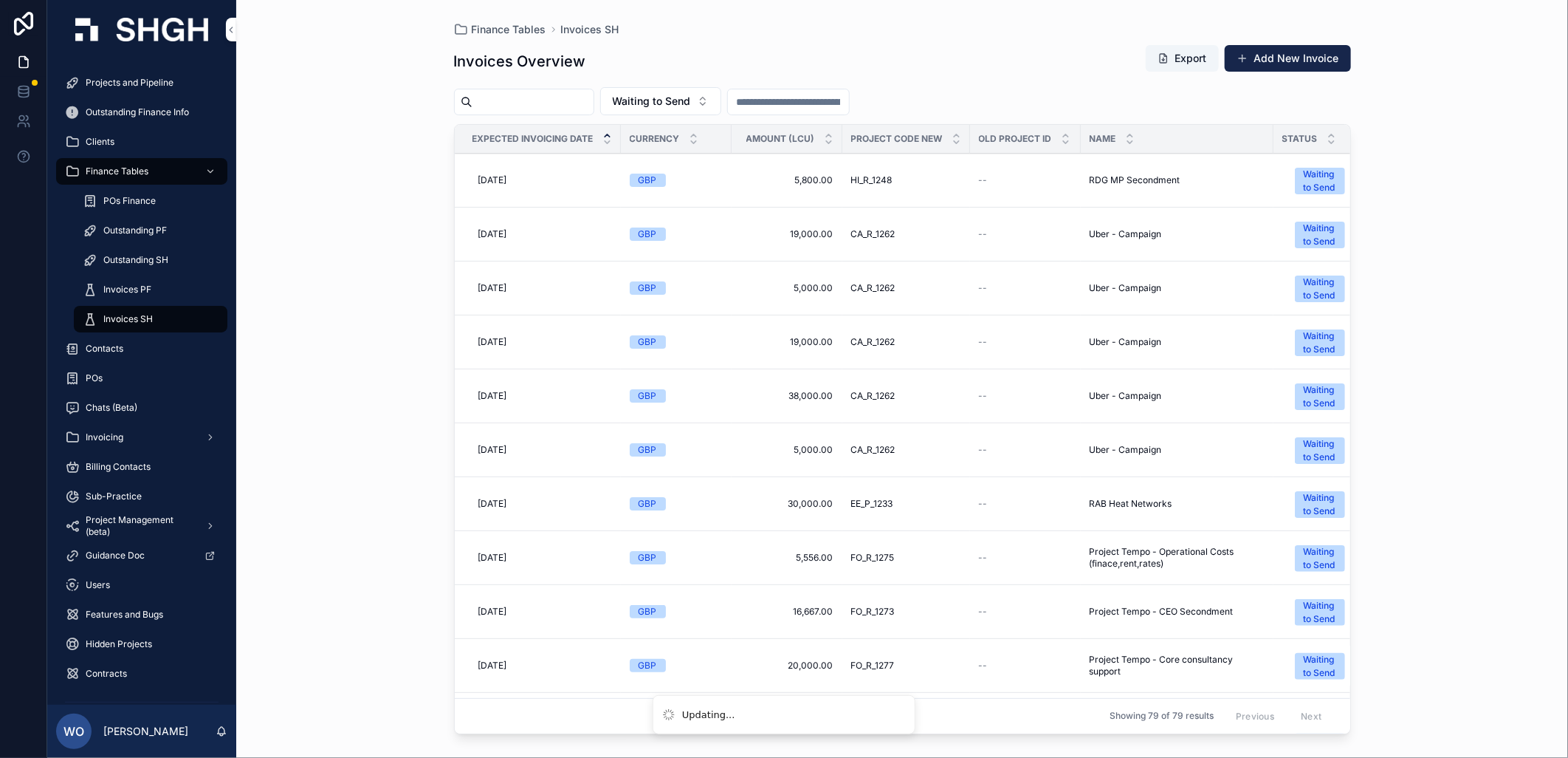
click at [1460, 441] on div "Finance Tables Invoices SH Invoices Overview Export Add New Invoice Waiting to …" at bounding box center [902, 379] width 1332 height 758
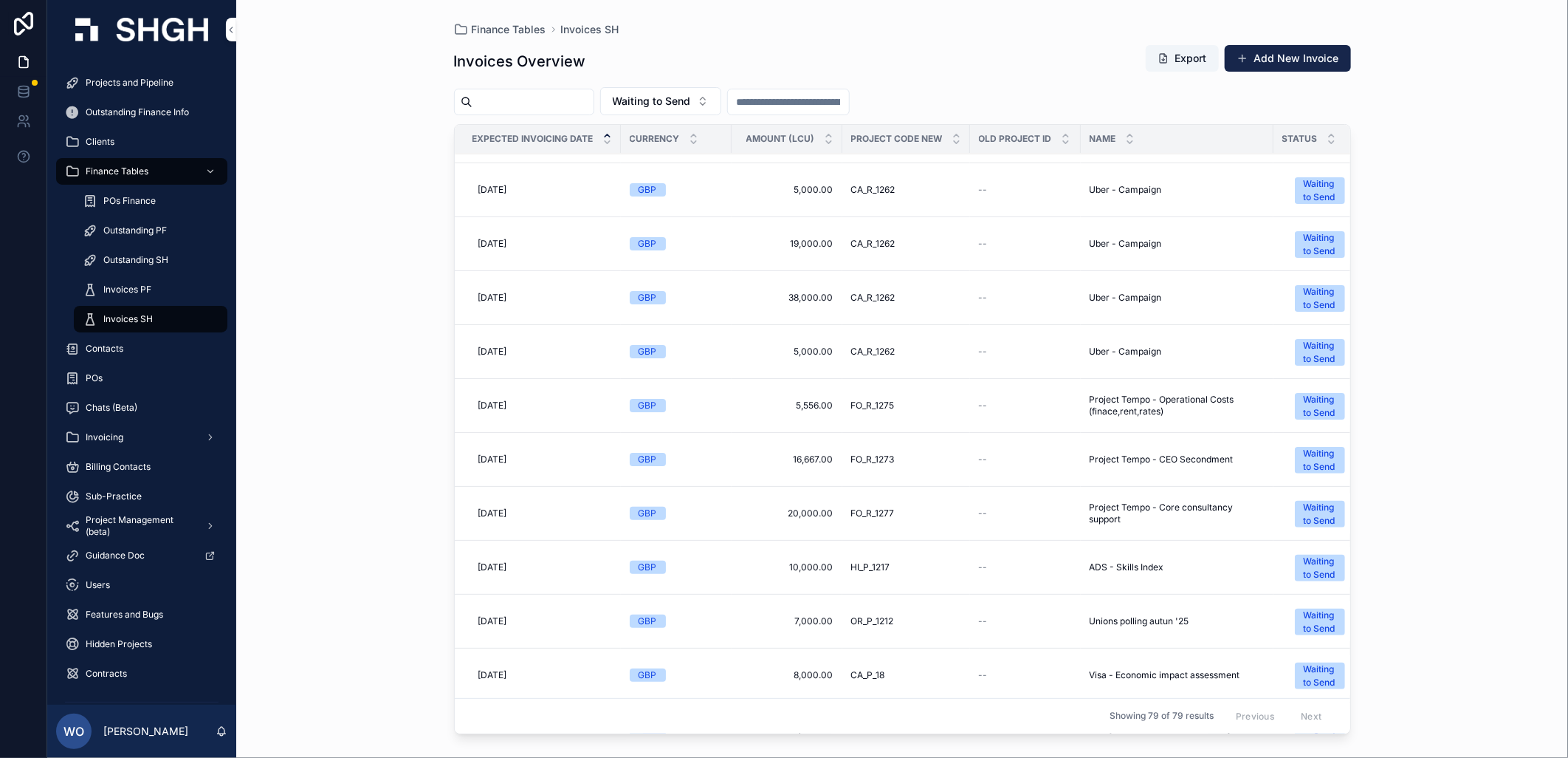
scroll to position [82, 0]
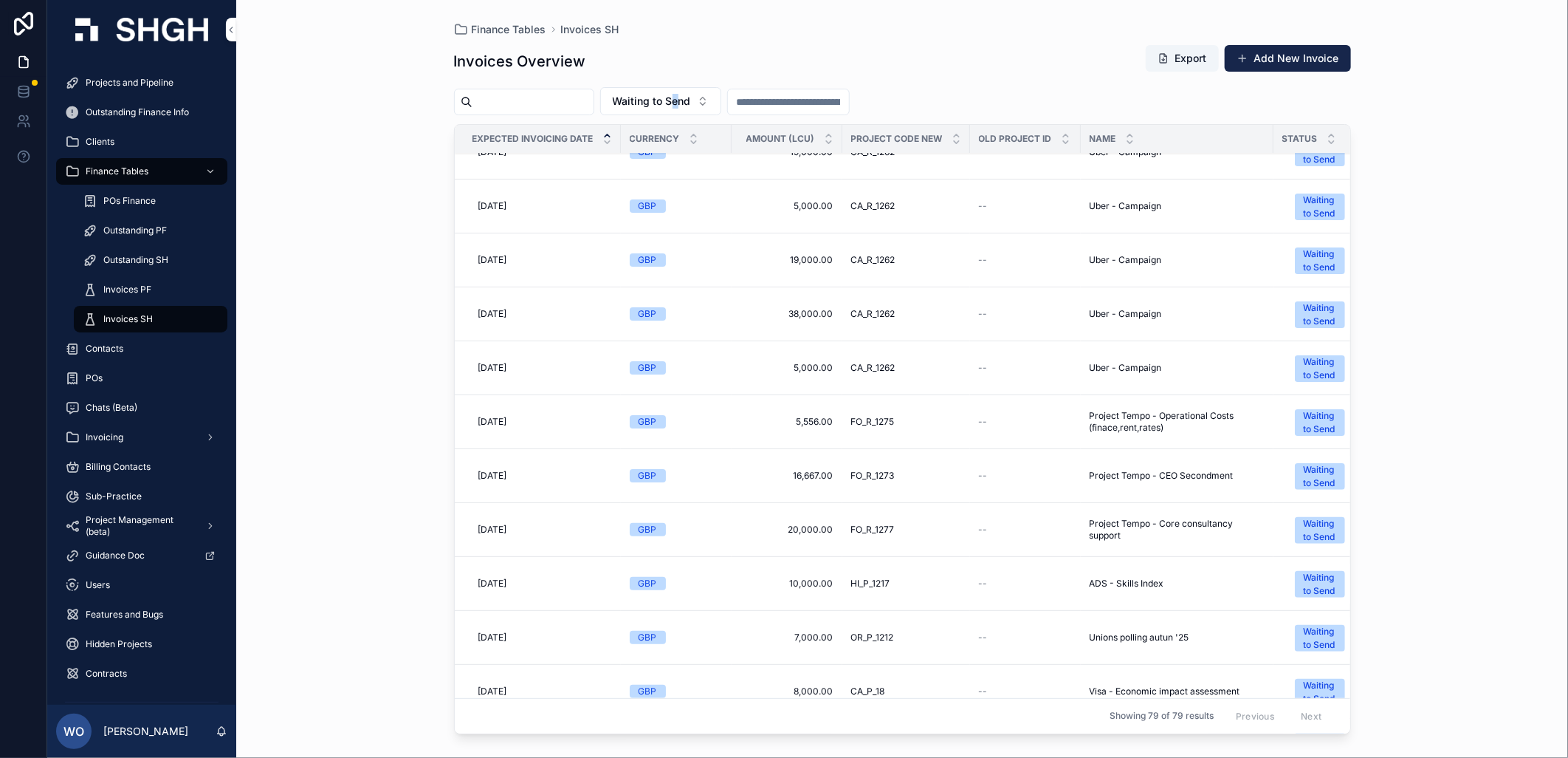
click at [710, 83] on div "Invoices Overview Export Add New Invoice Waiting to Send Expected Invoicing Dat…" at bounding box center [902, 387] width 897 height 704
drag, startPoint x: 710, startPoint y: 83, endPoint x: 711, endPoint y: 103, distance: 20.0
click at [691, 97] on span "Waiting to Send" at bounding box center [652, 101] width 78 height 14
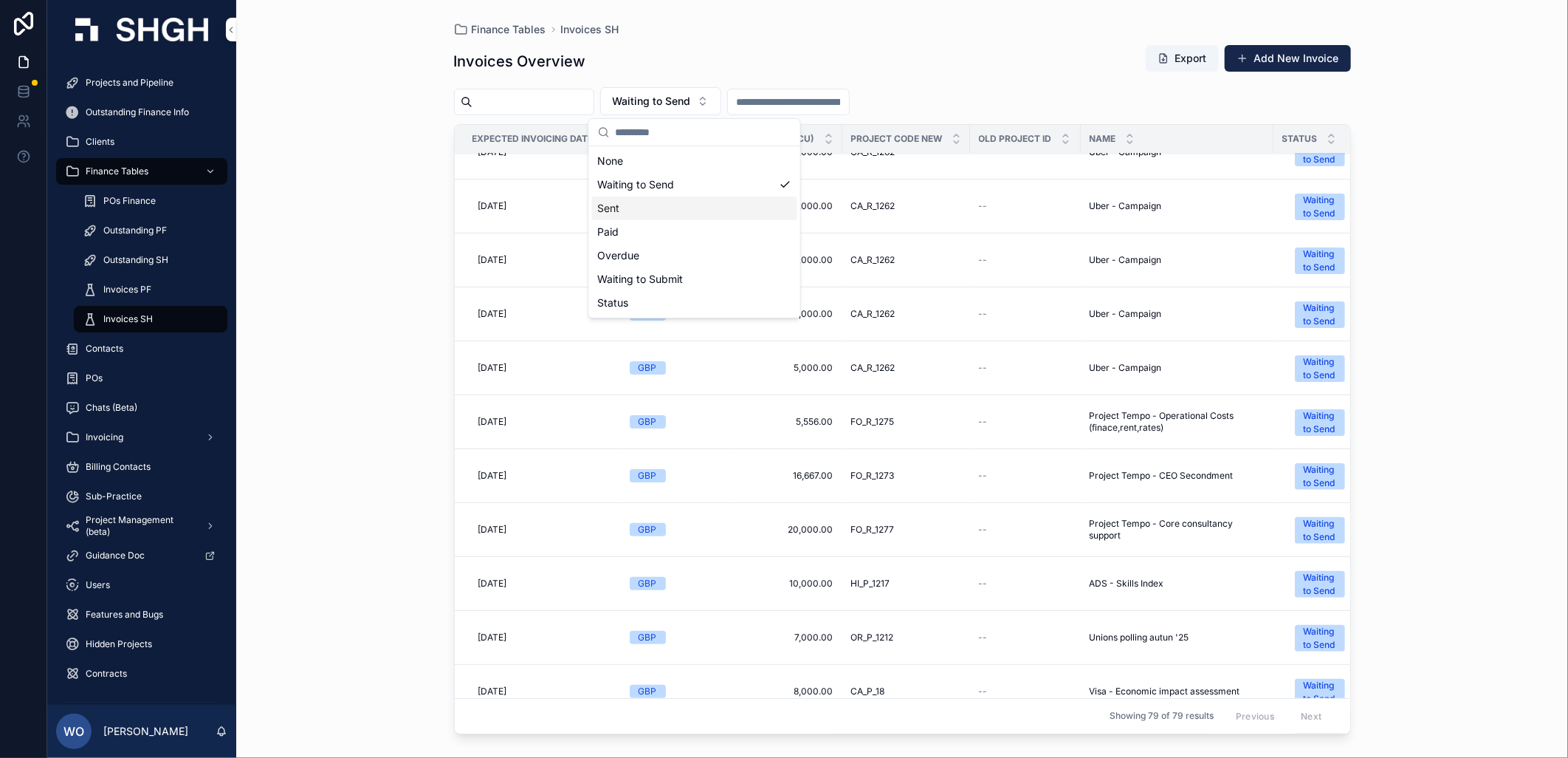
click at [638, 214] on div "Sent" at bounding box center [694, 209] width 205 height 24
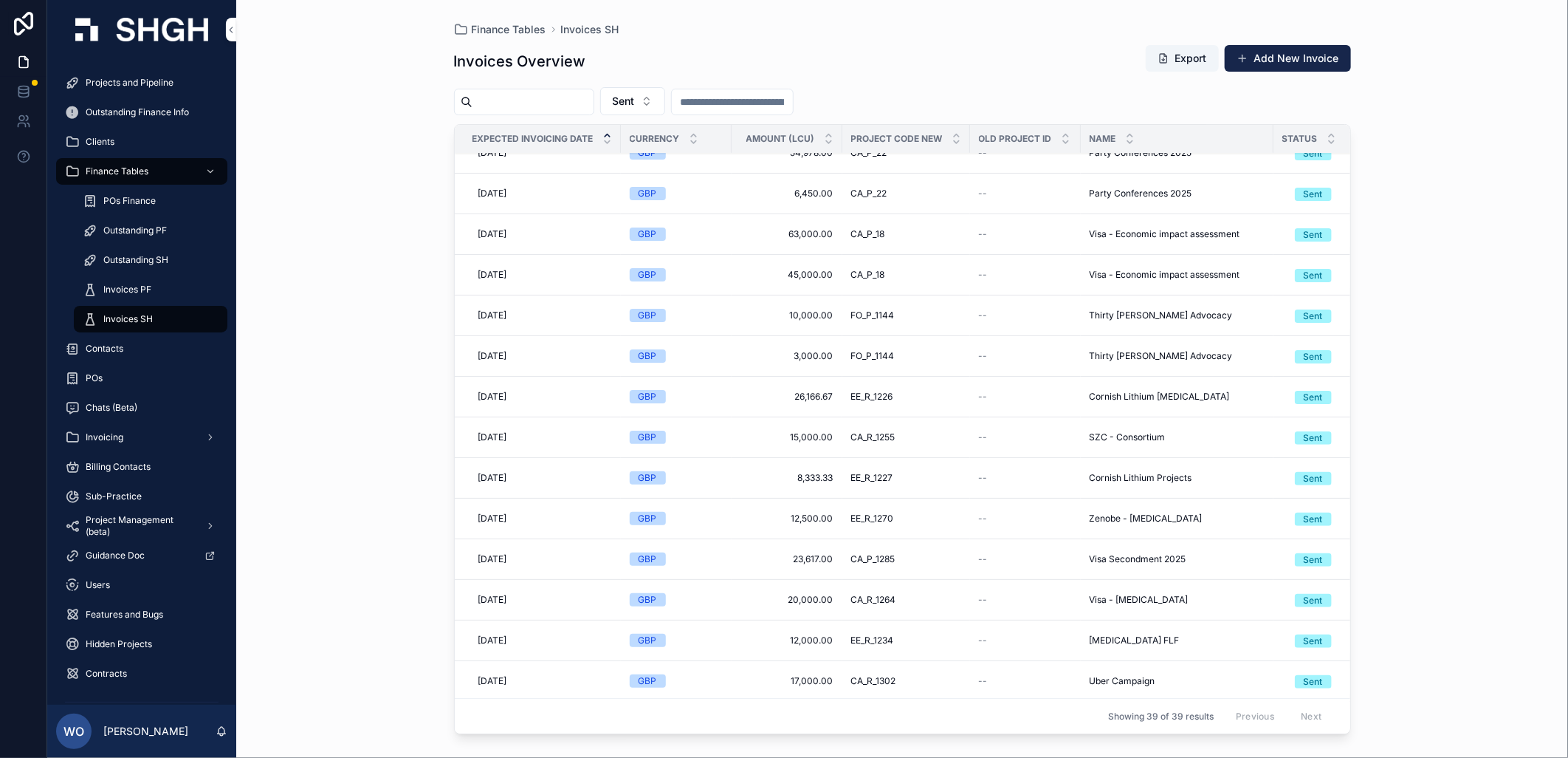
scroll to position [1054, 0]
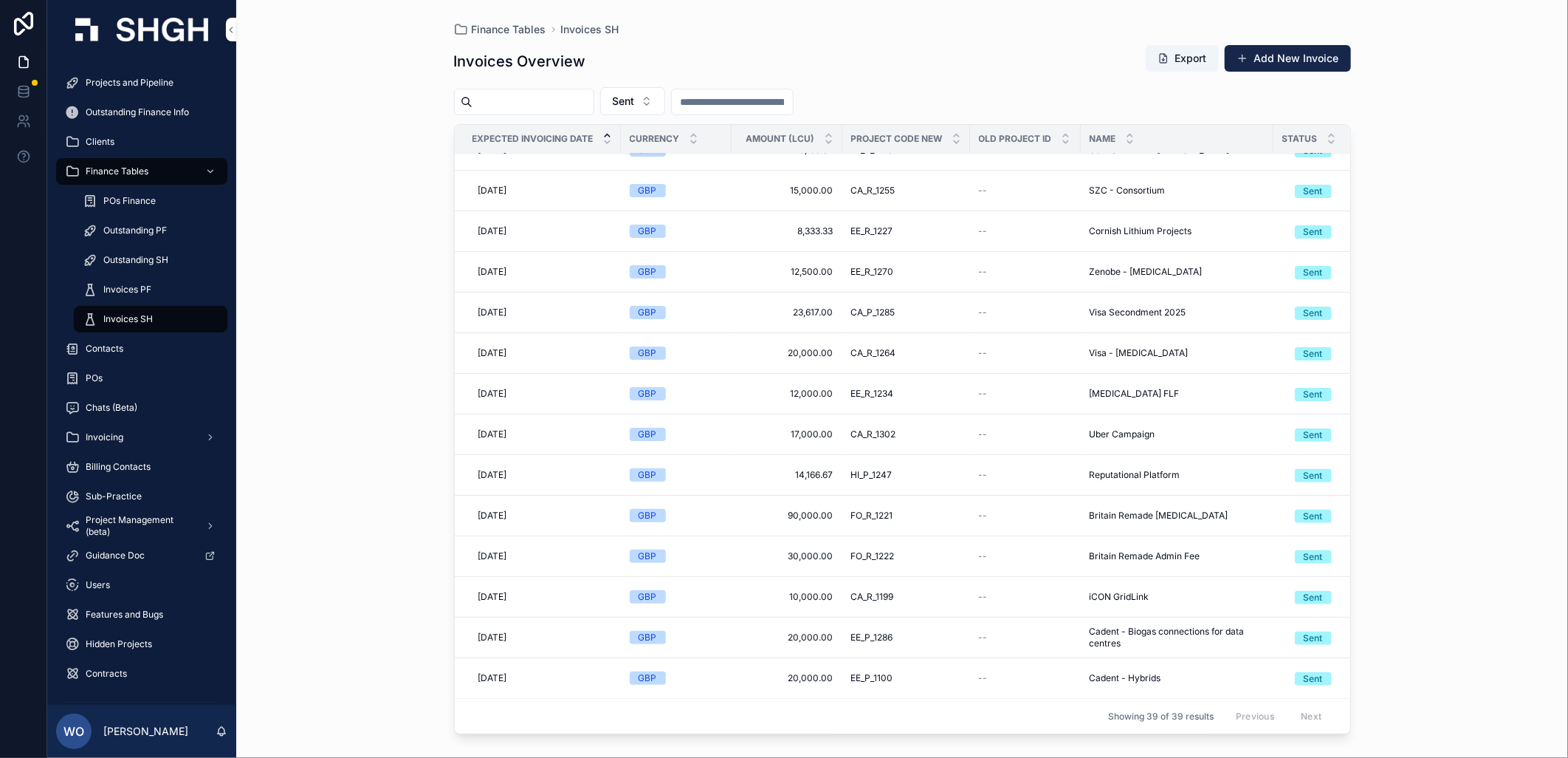
click at [953, 591] on div "CA_R_1199 CA_R_1199" at bounding box center [906, 596] width 110 height 12
